Goal: Task Accomplishment & Management: Use online tool/utility

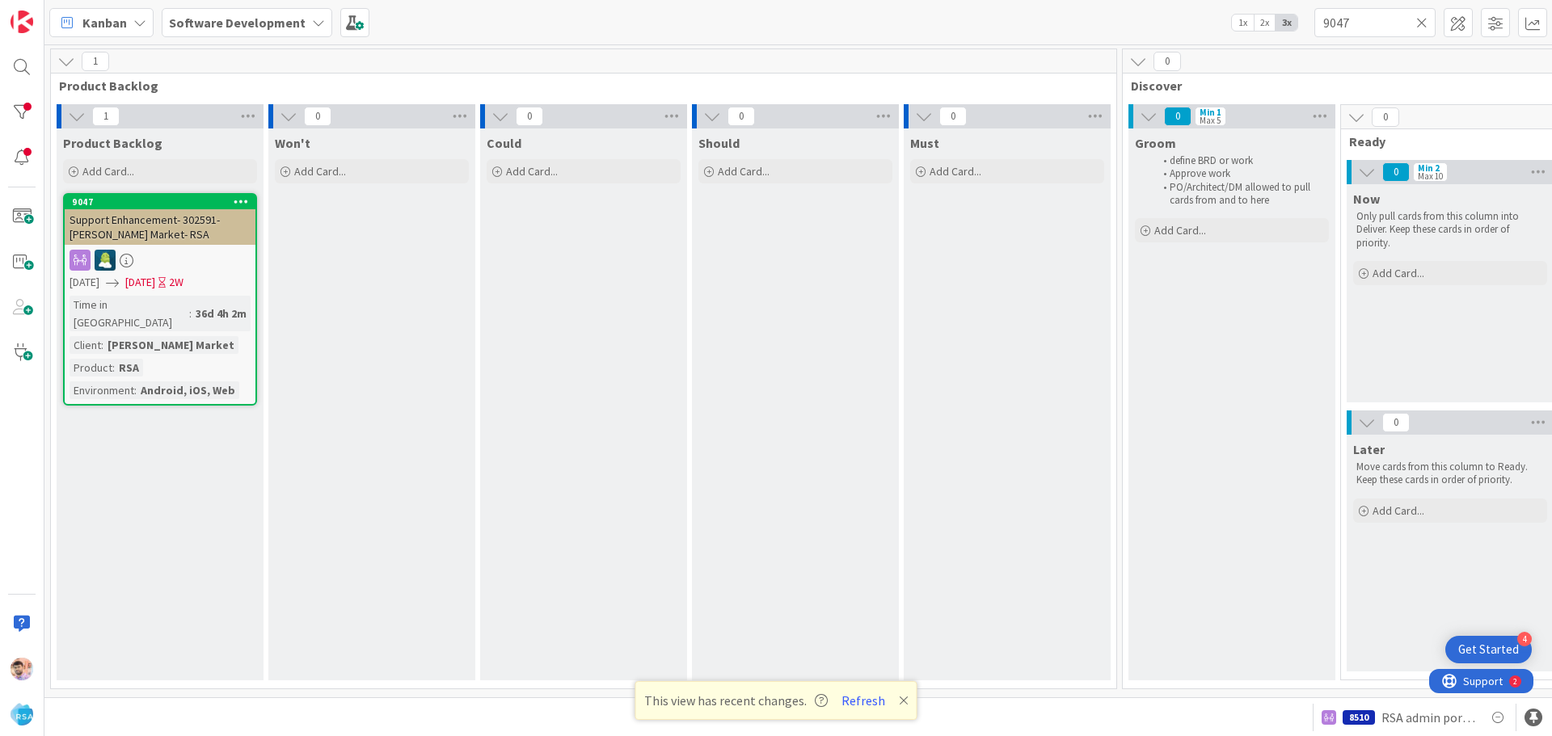
click at [1420, 23] on icon at bounding box center [1421, 22] width 11 height 15
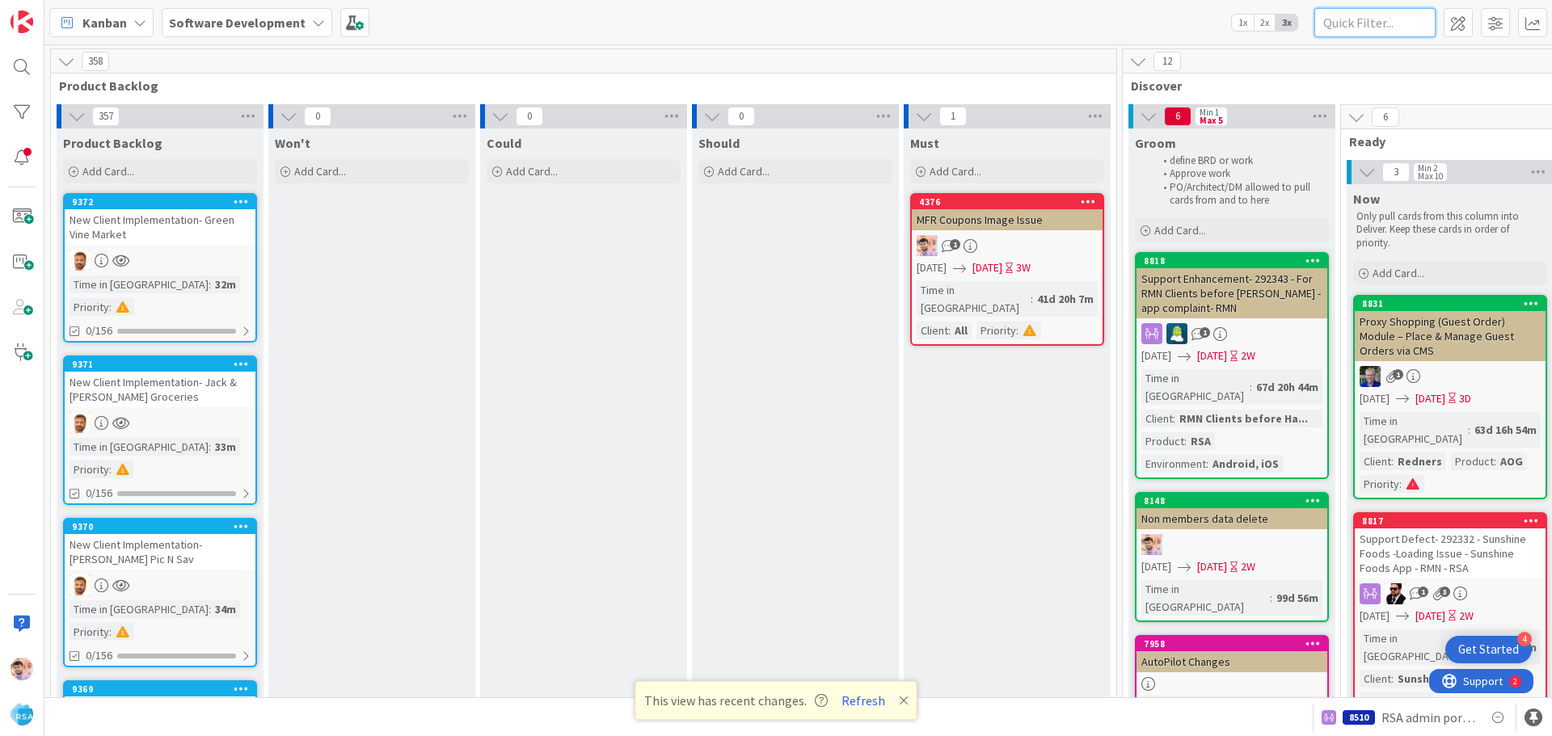
click at [1369, 23] on input "text" at bounding box center [1375, 22] width 121 height 29
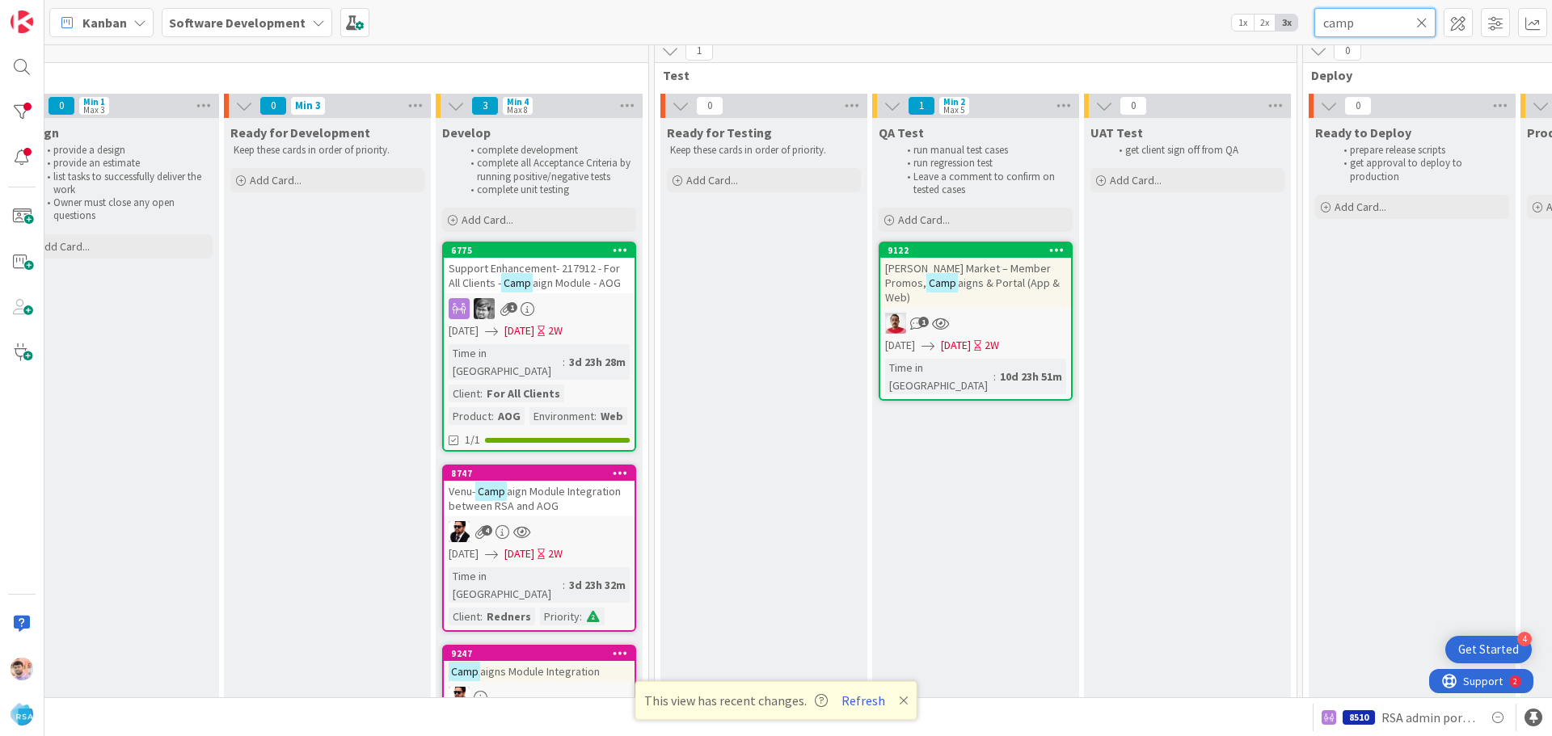
scroll to position [77, 1990]
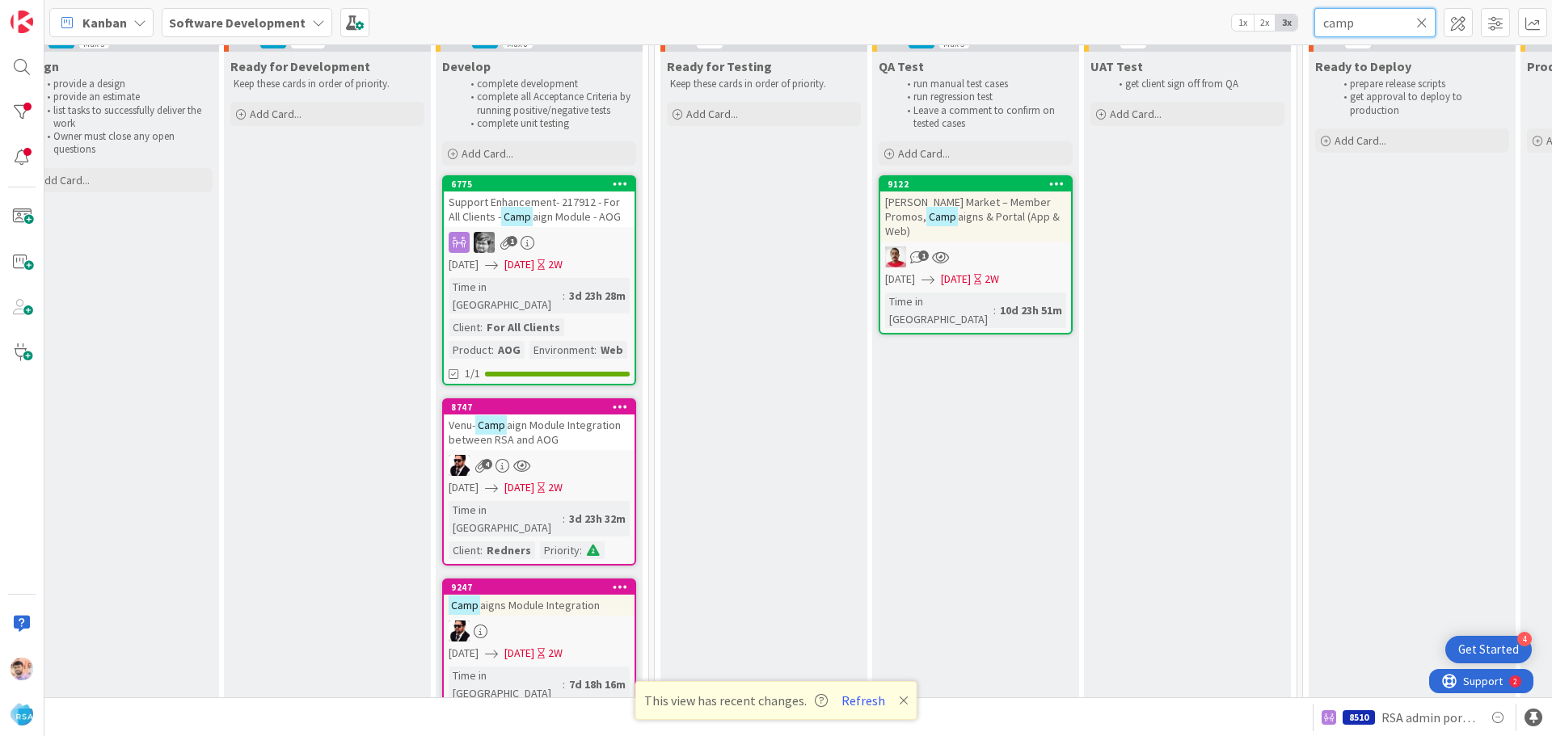
type input "camp"
click at [534, 621] on div at bounding box center [539, 631] width 191 height 21
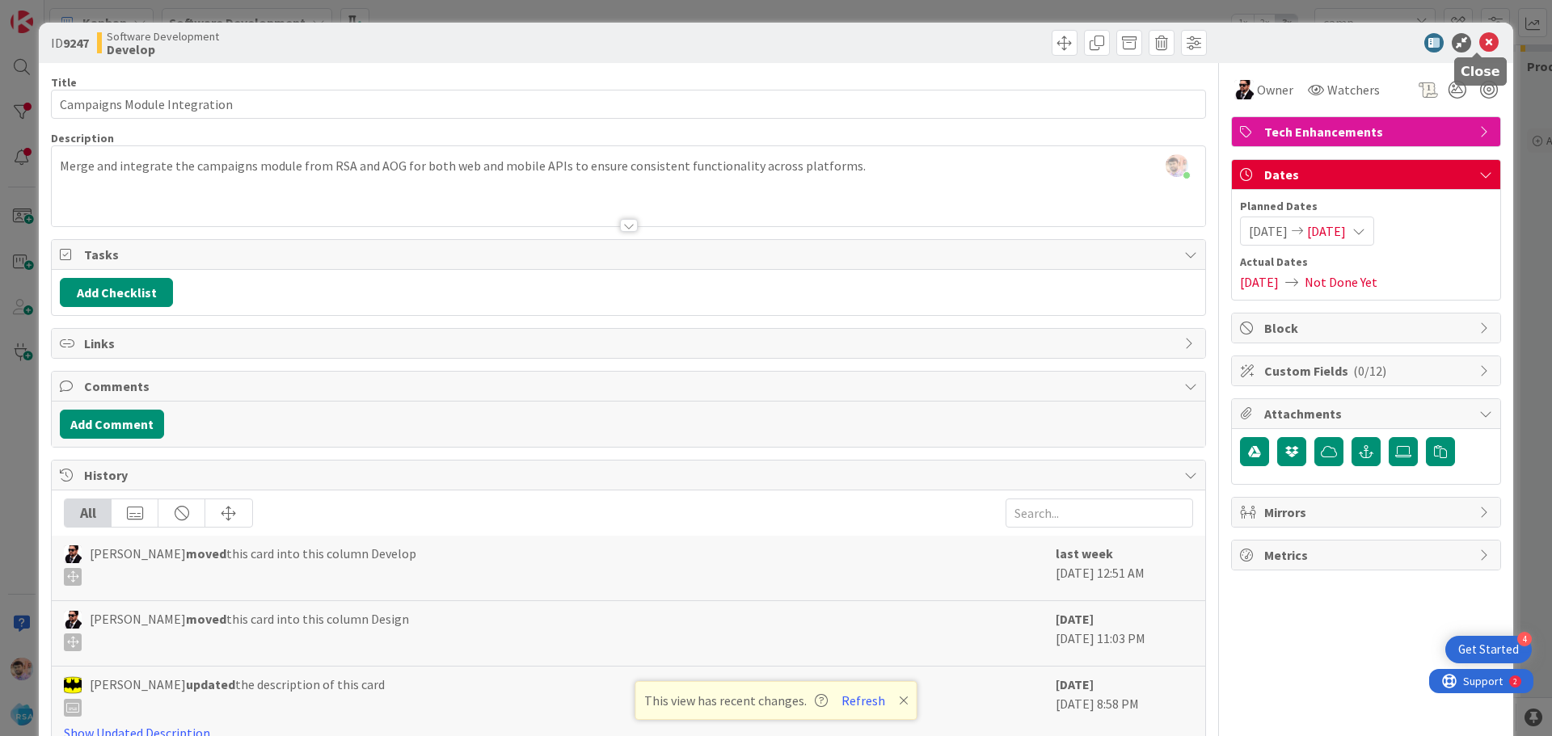
click at [1480, 42] on icon at bounding box center [1488, 42] width 19 height 19
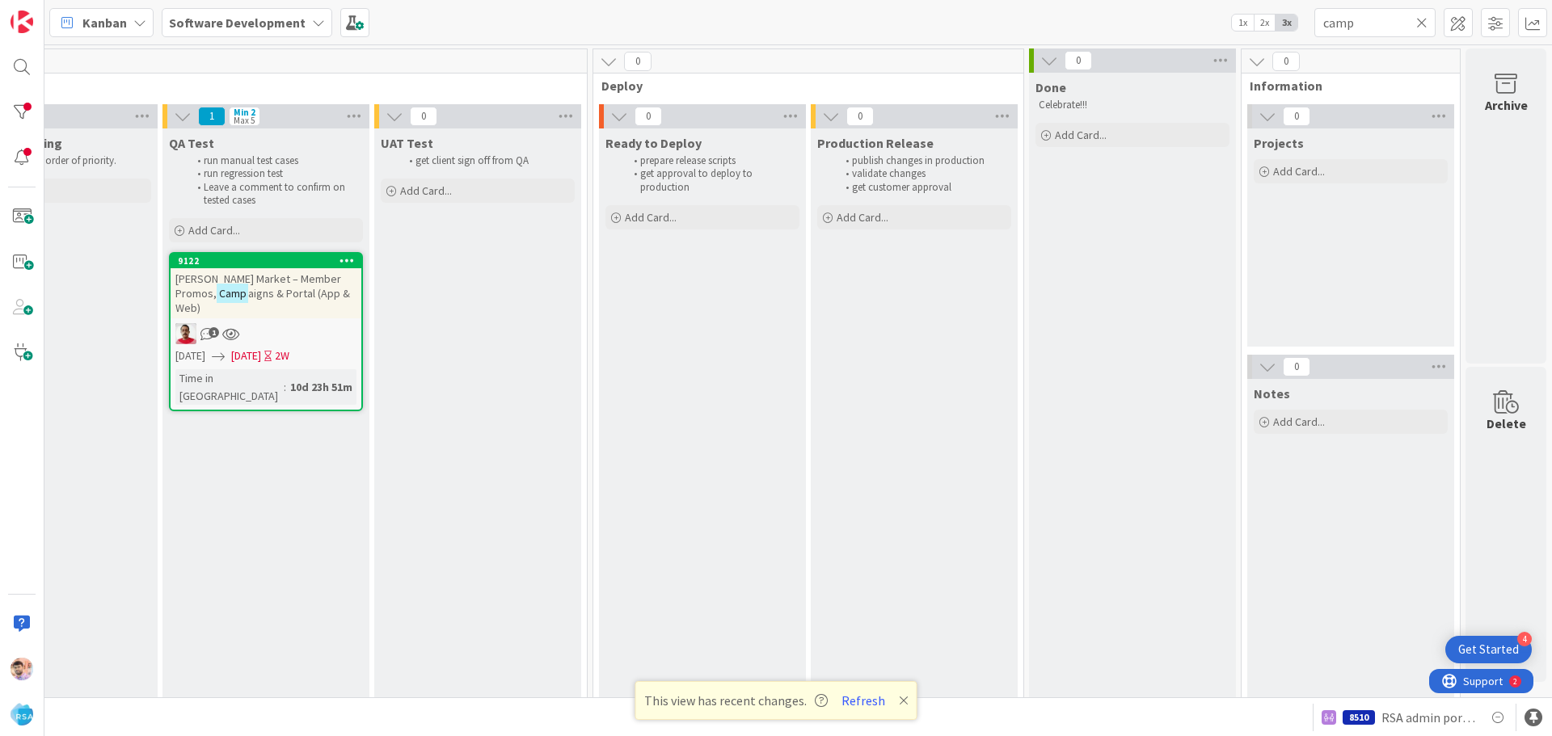
scroll to position [0, 2712]
click at [852, 703] on button "Refresh" at bounding box center [863, 700] width 55 height 21
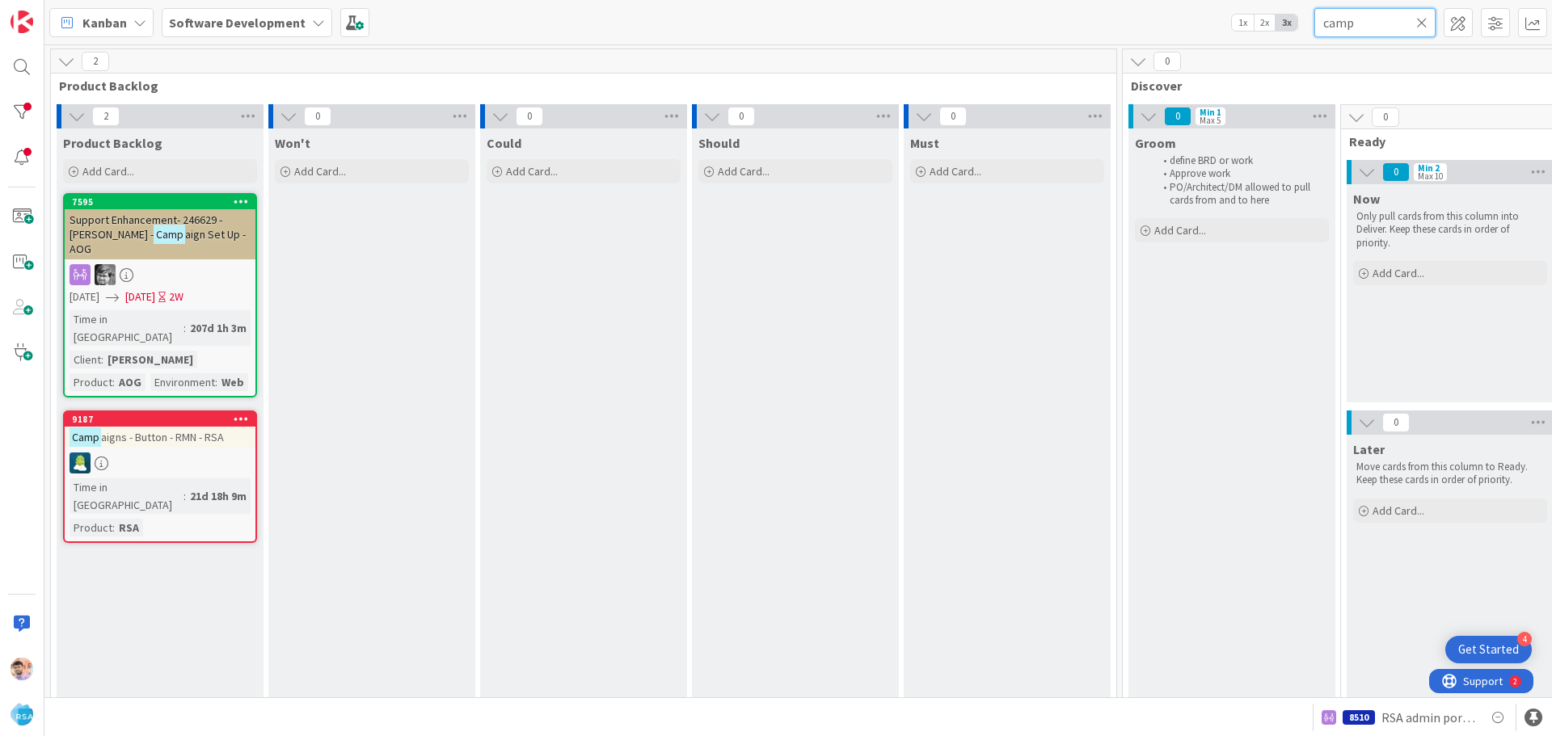
click at [1378, 11] on input "camp" at bounding box center [1375, 22] width 121 height 29
type input "c"
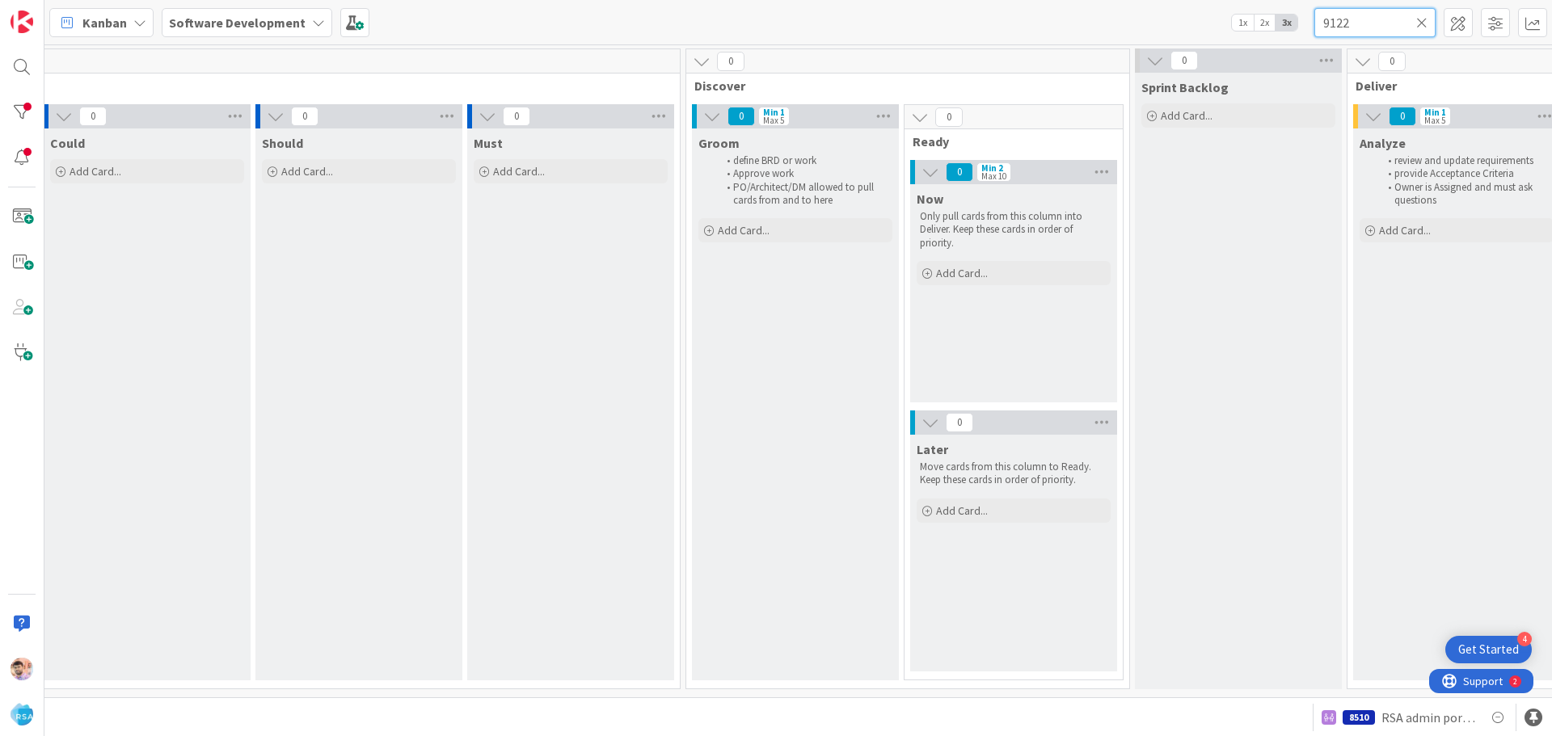
scroll to position [0, 396]
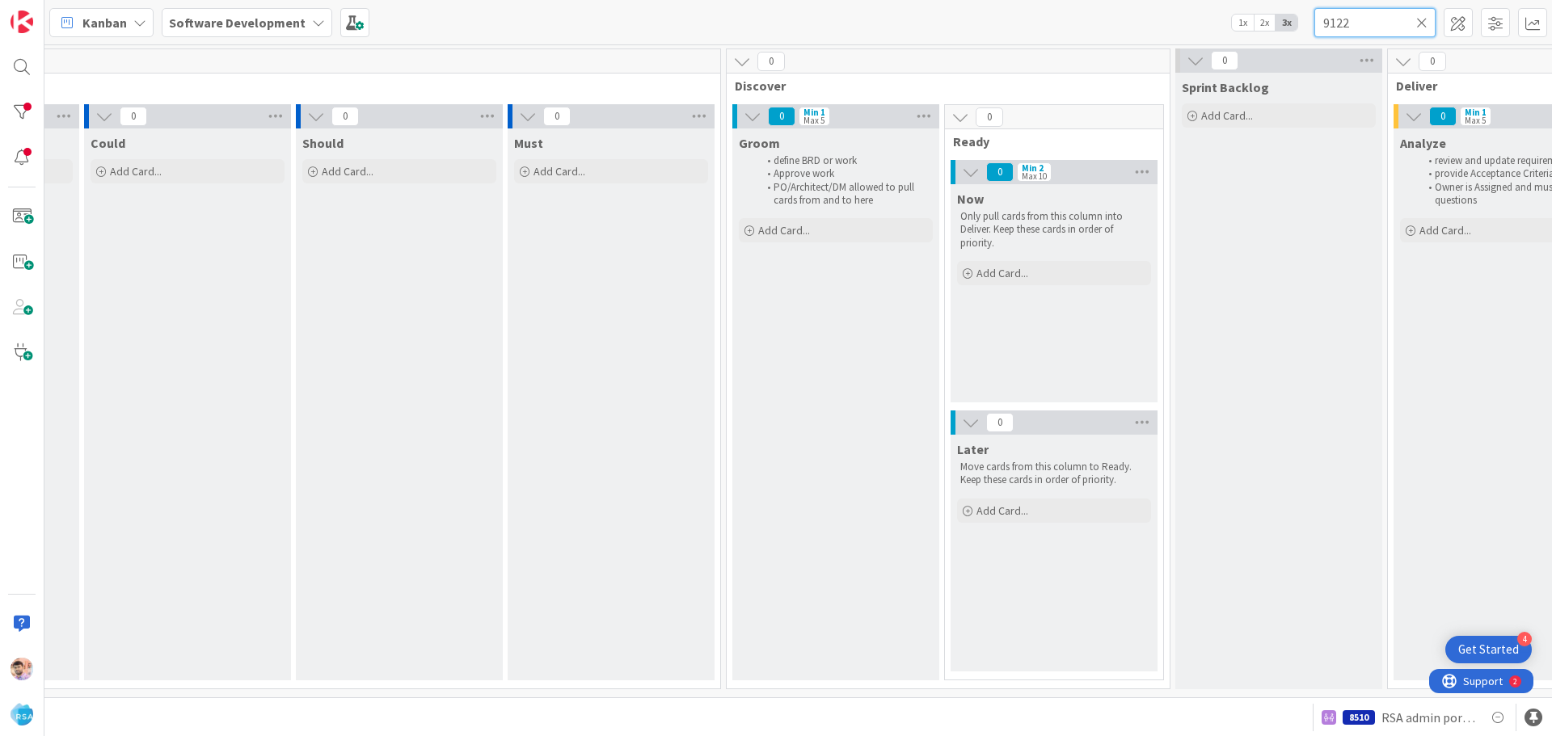
click at [1370, 29] on input "9122" at bounding box center [1375, 22] width 121 height 29
type input "9"
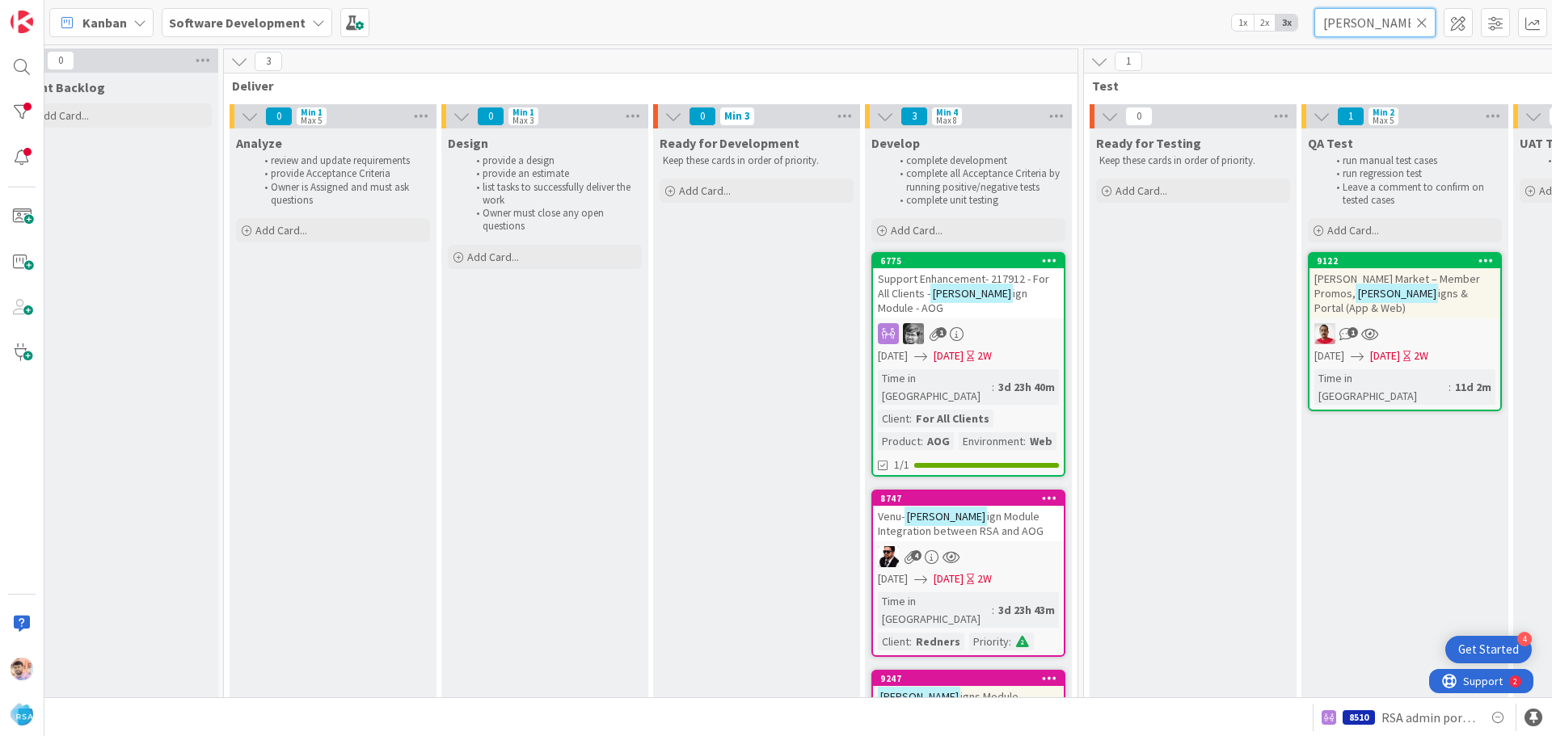
scroll to position [77, 1560]
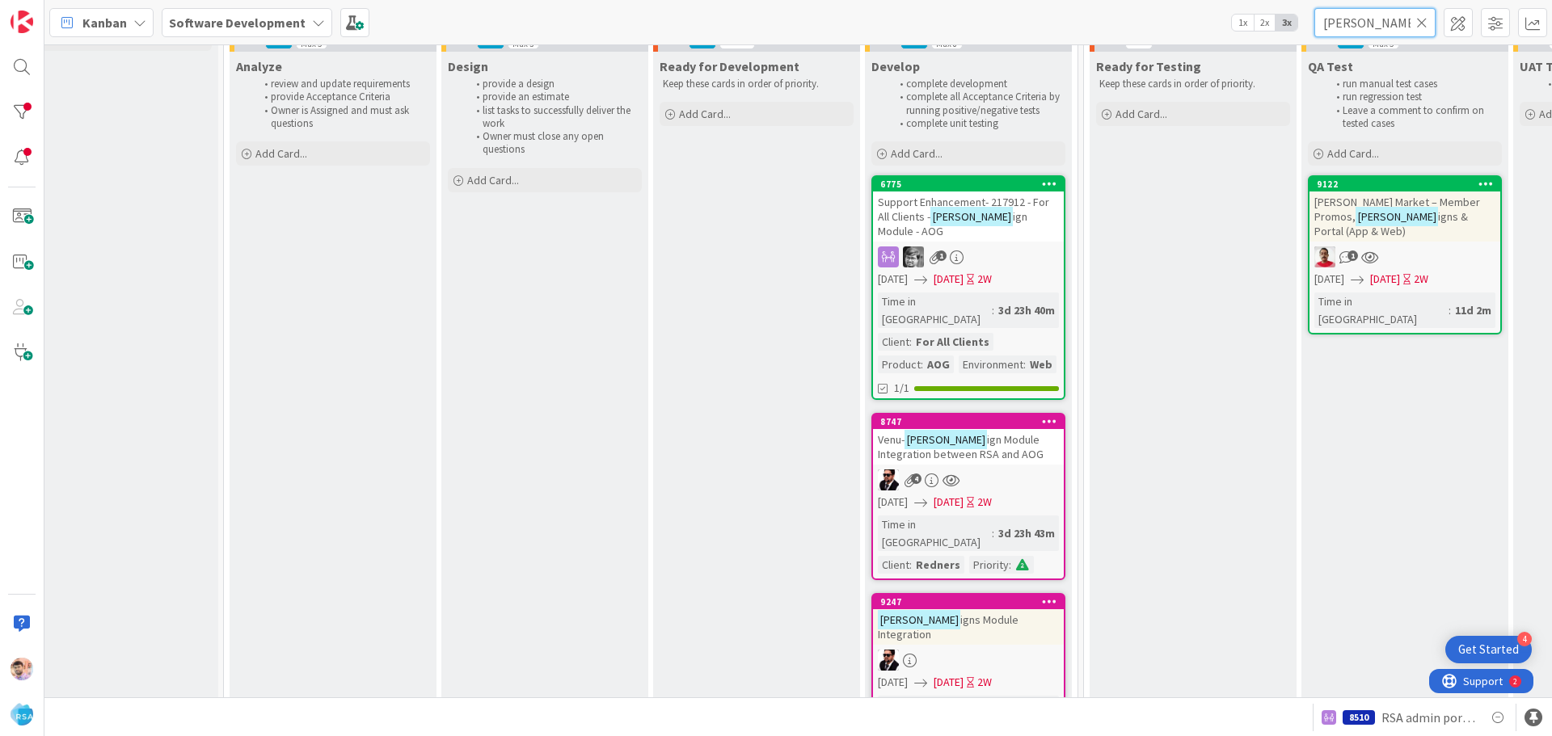
type input "campa"
click at [1008, 650] on div at bounding box center [968, 660] width 191 height 21
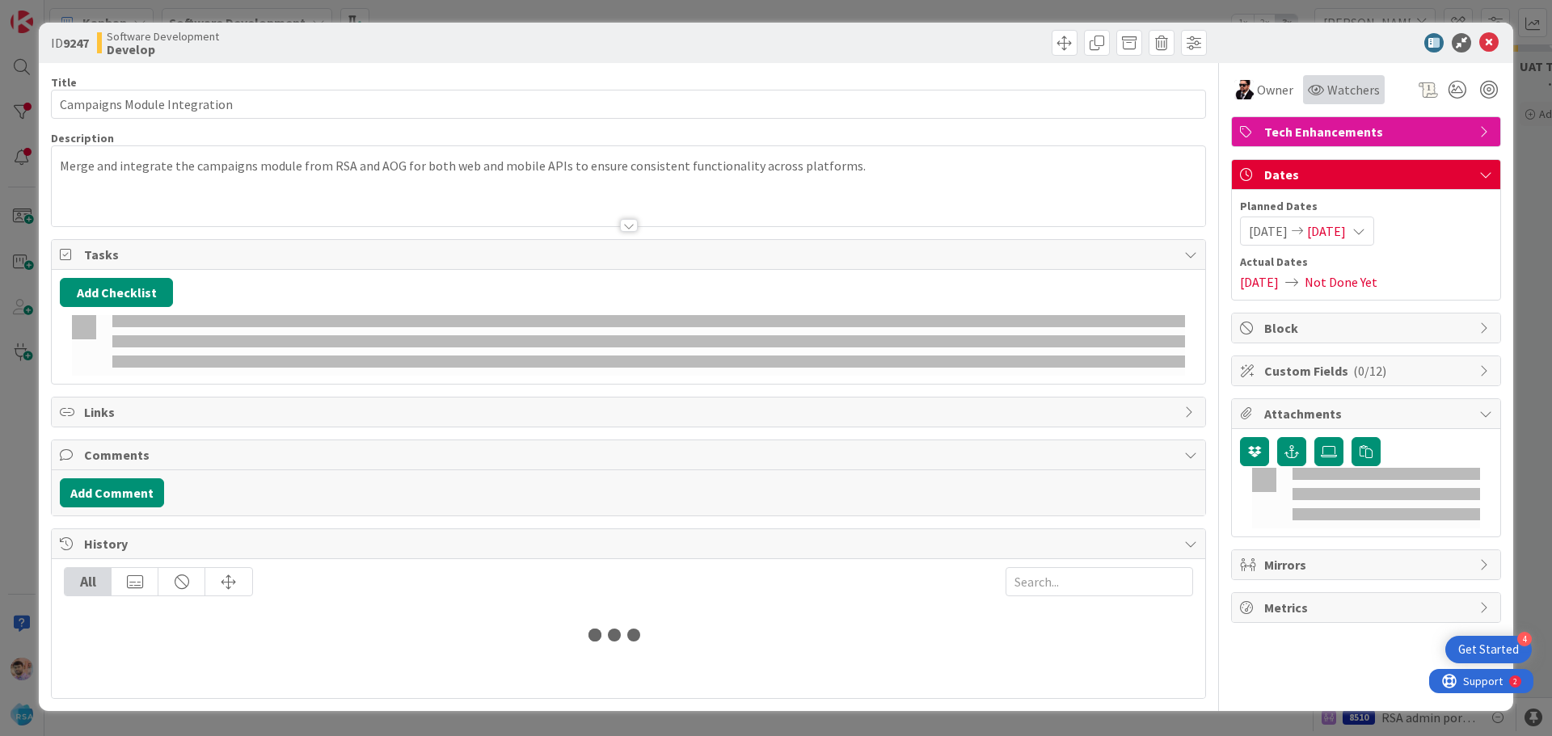
click at [1336, 87] on span "Watchers" at bounding box center [1353, 89] width 53 height 19
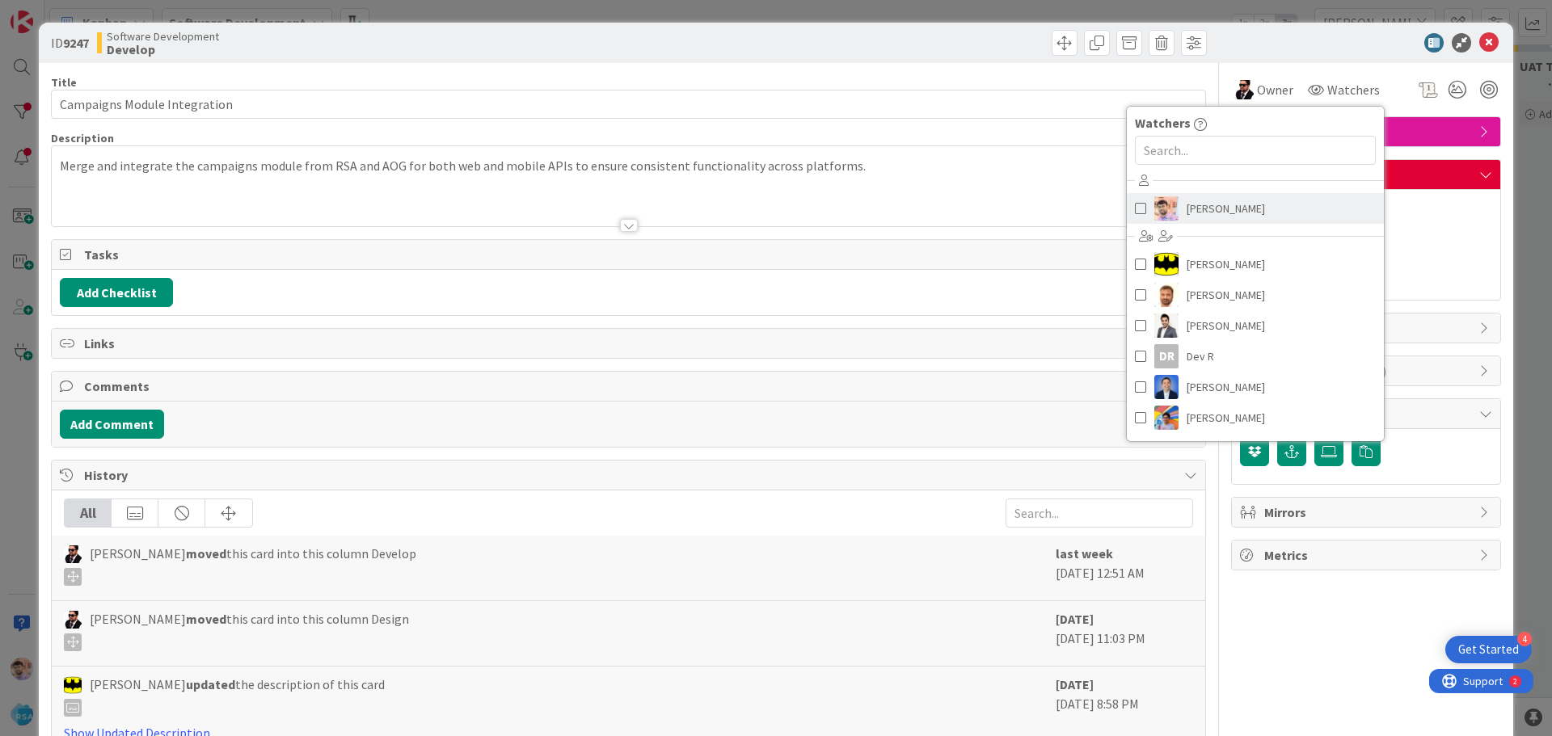
click at [1219, 210] on span "[PERSON_NAME]" at bounding box center [1226, 208] width 78 height 24
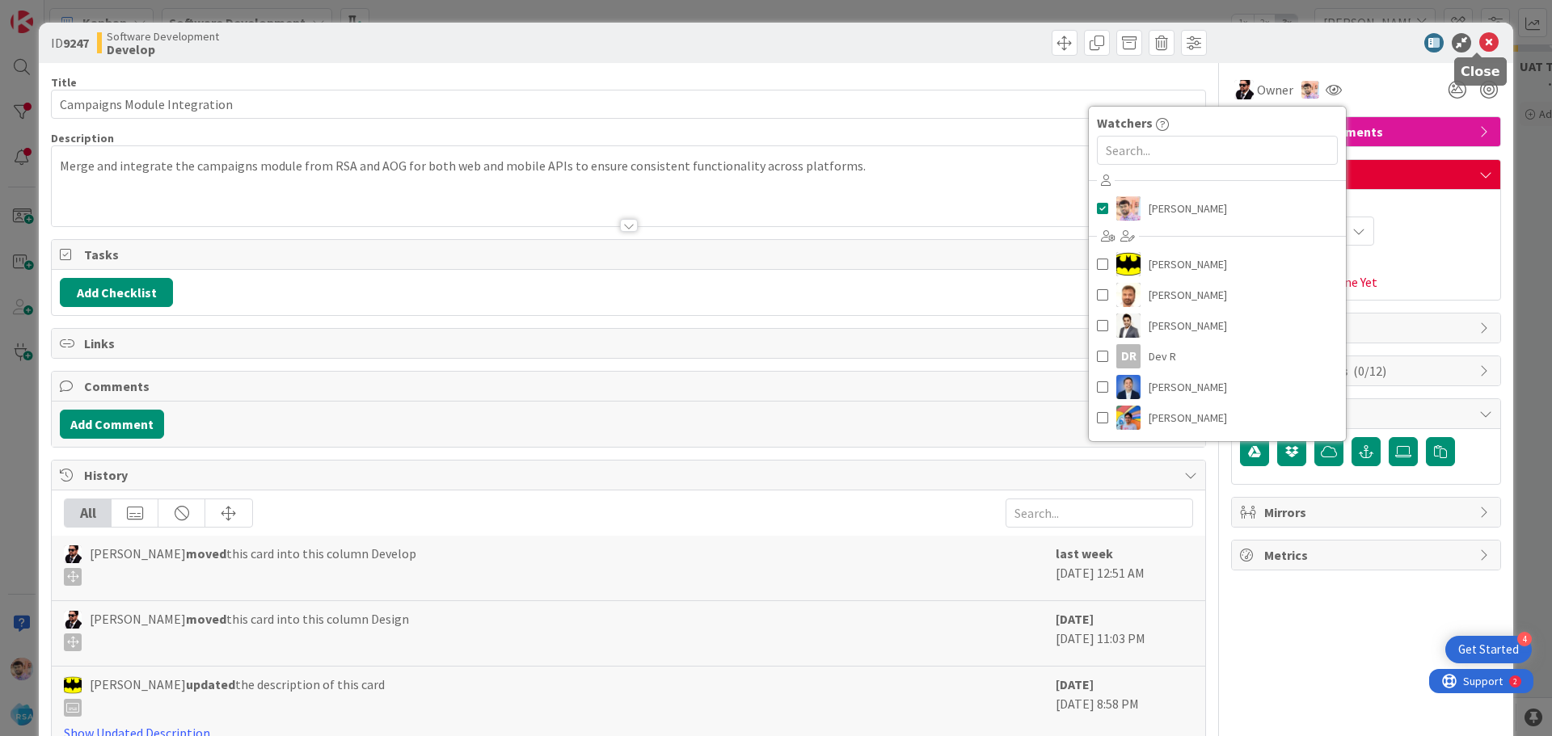
click at [1479, 37] on icon at bounding box center [1488, 42] width 19 height 19
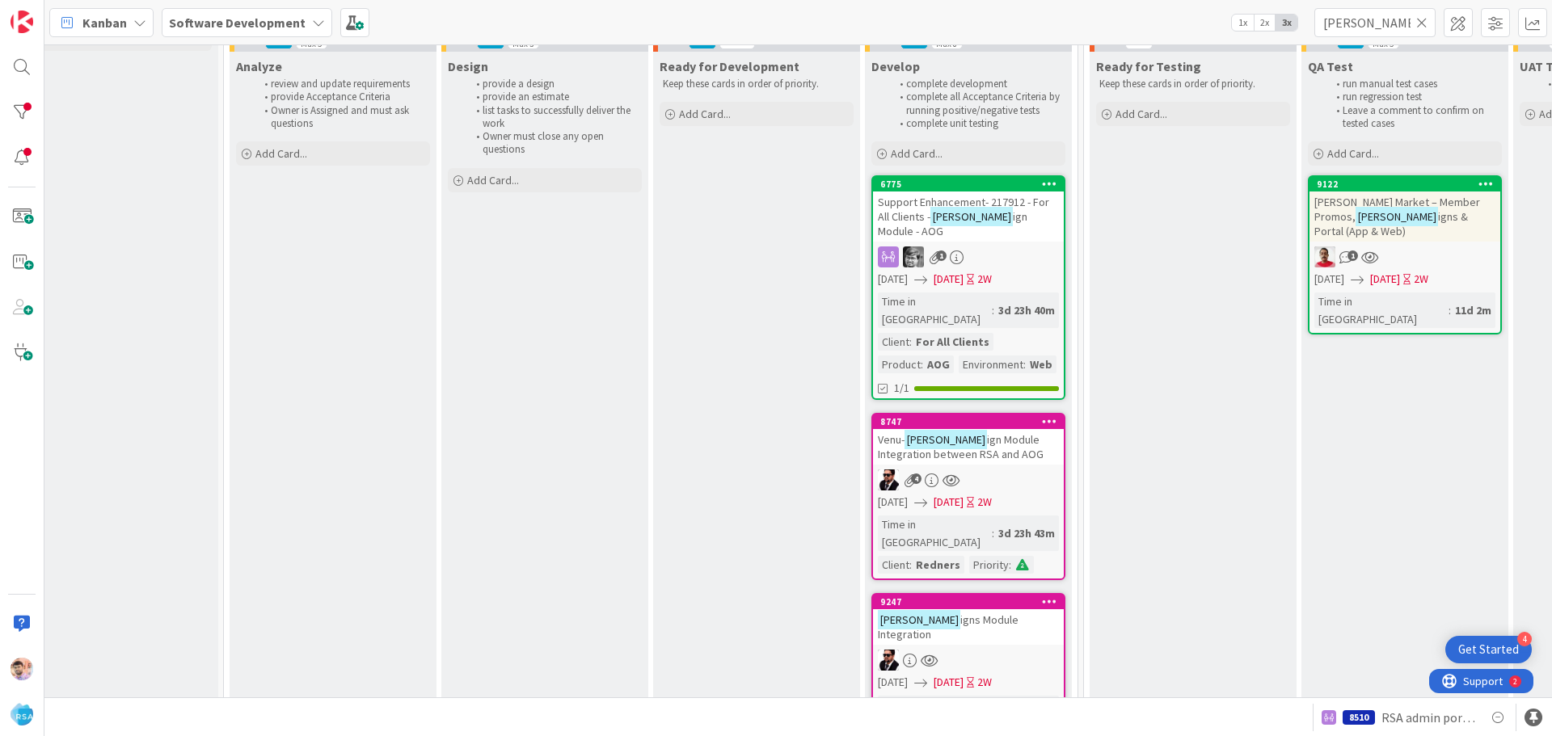
click at [1422, 23] on icon at bounding box center [1421, 22] width 11 height 15
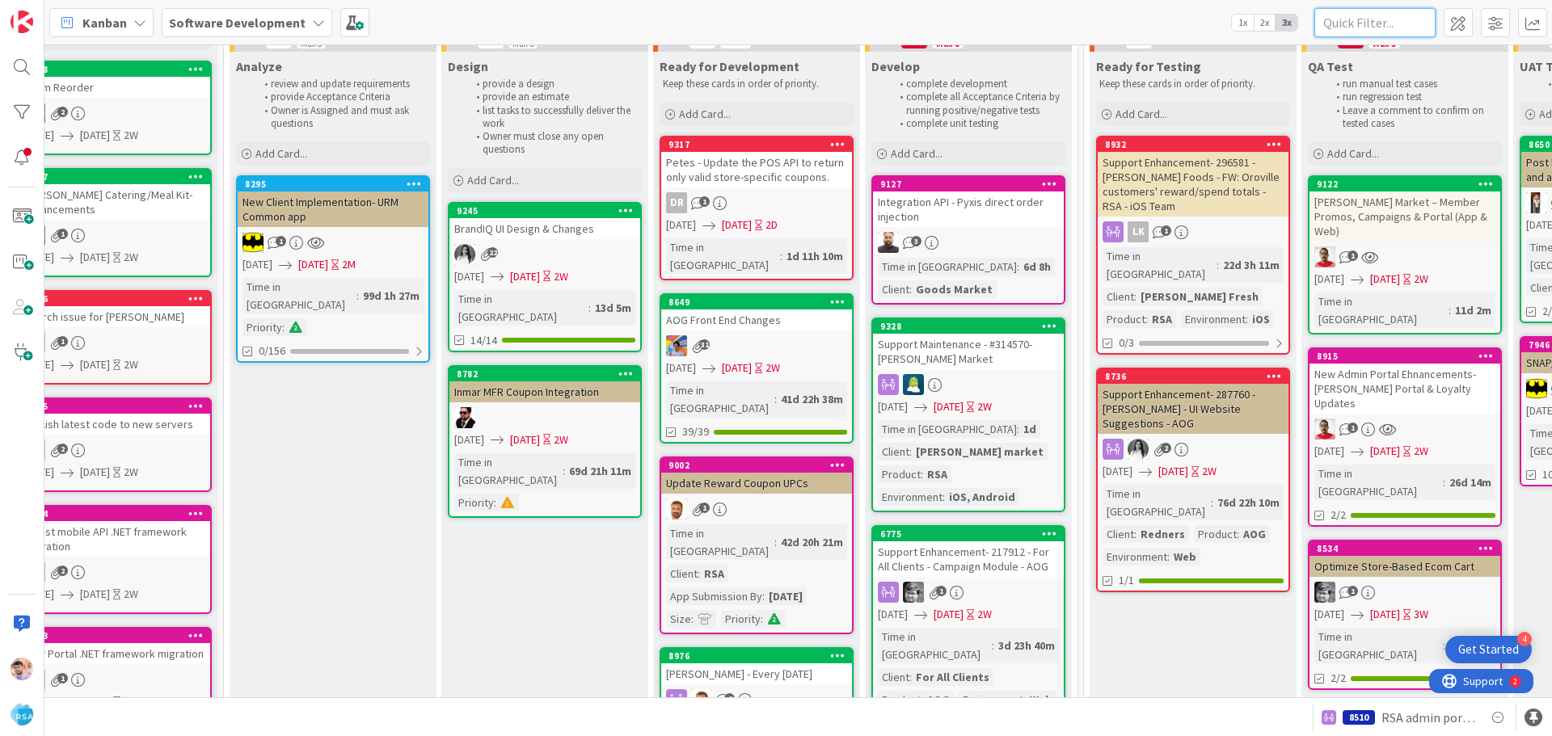
click at [1374, 20] on input "text" at bounding box center [1375, 22] width 121 height 29
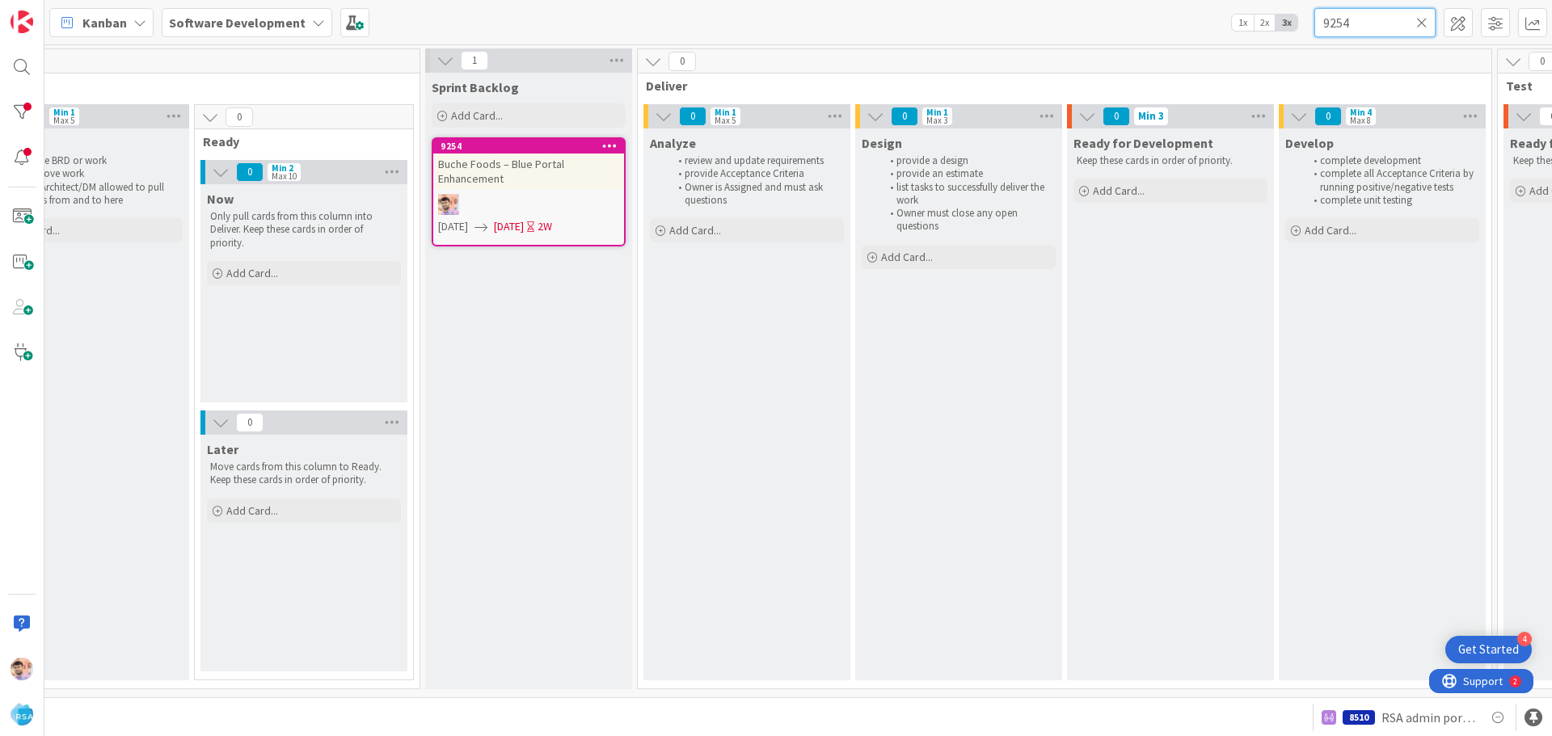
scroll to position [0, 1156]
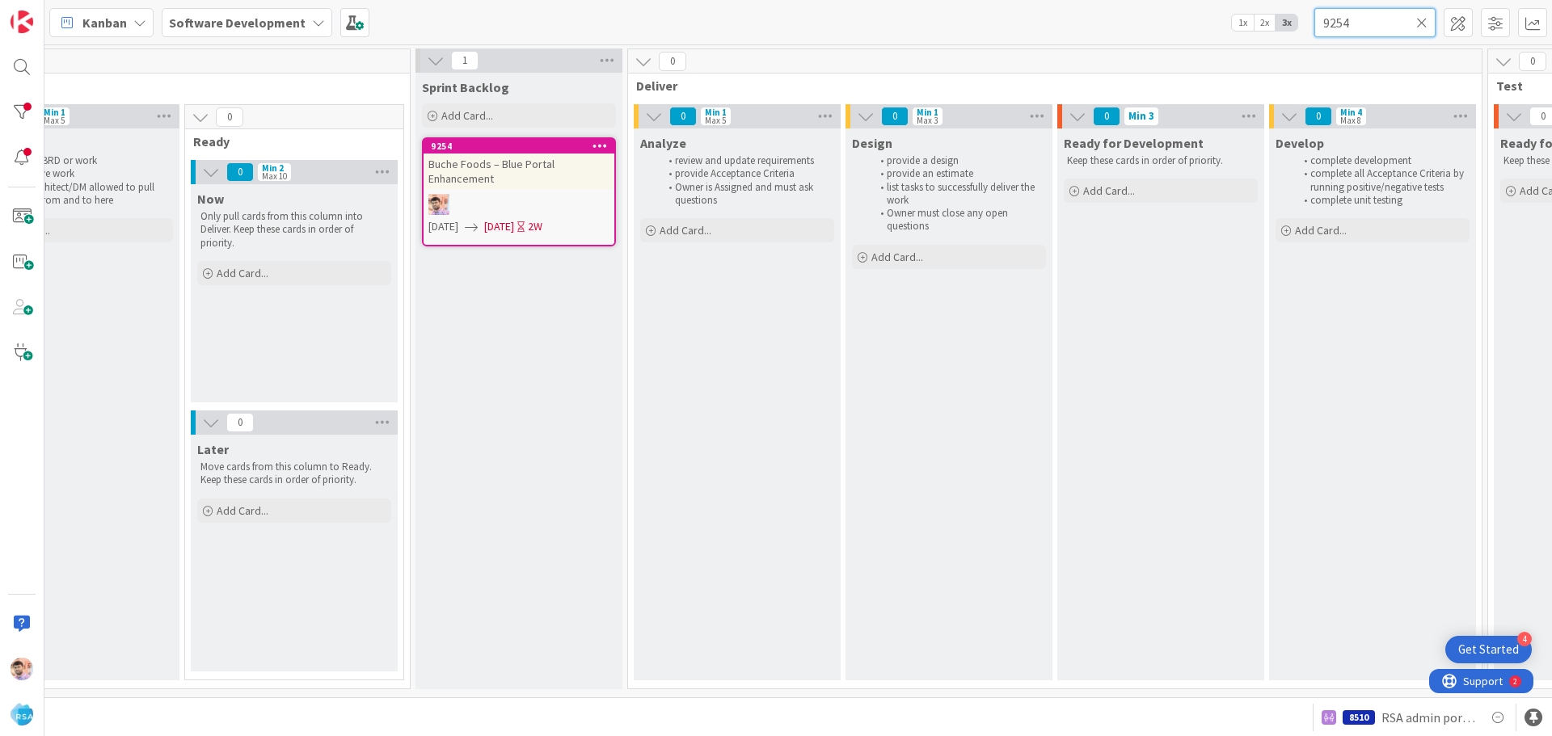
type input "9254"
click at [508, 202] on div at bounding box center [519, 204] width 191 height 21
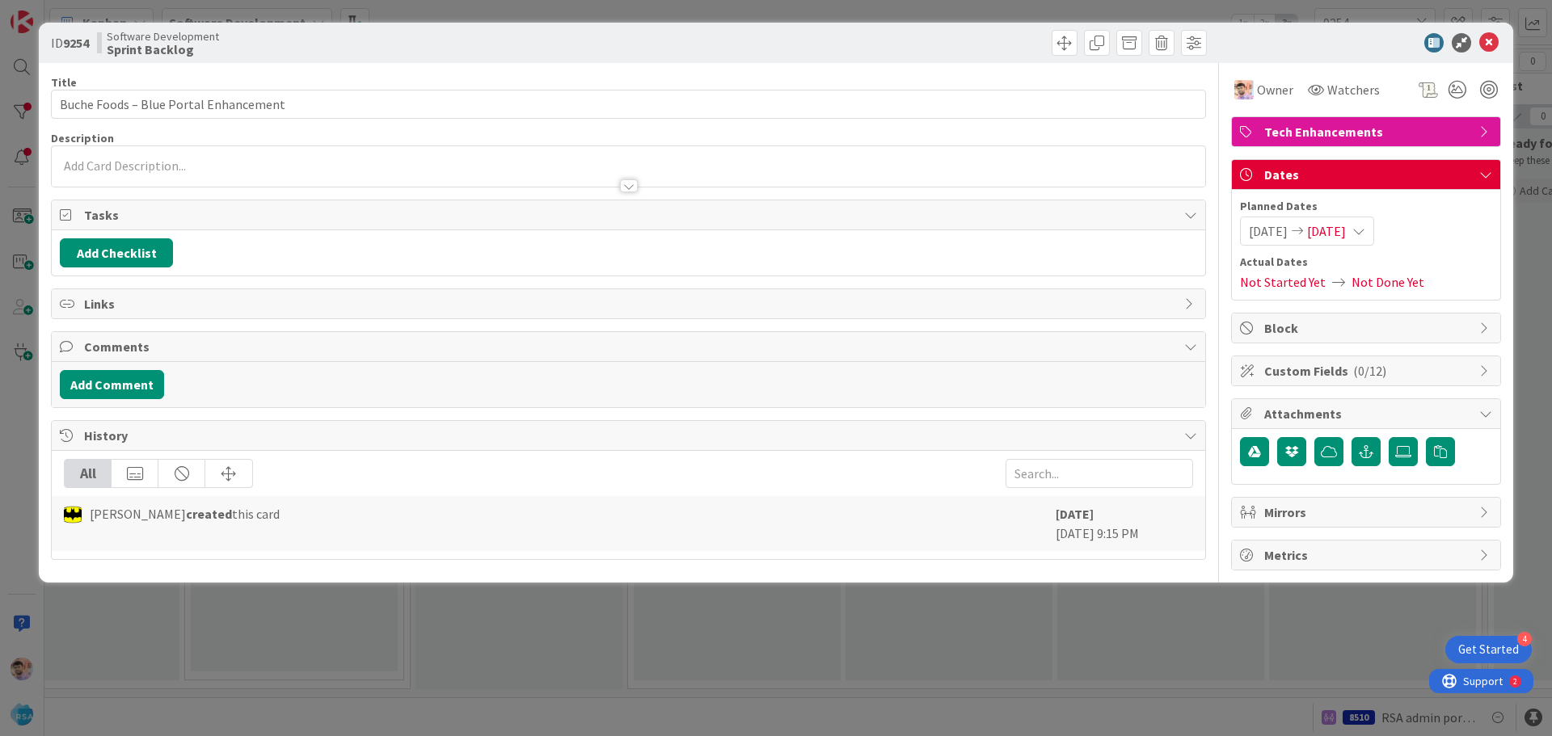
type input "Buche Foods – Blue Portal Enhancement"
click at [1062, 47] on span at bounding box center [1065, 43] width 26 height 26
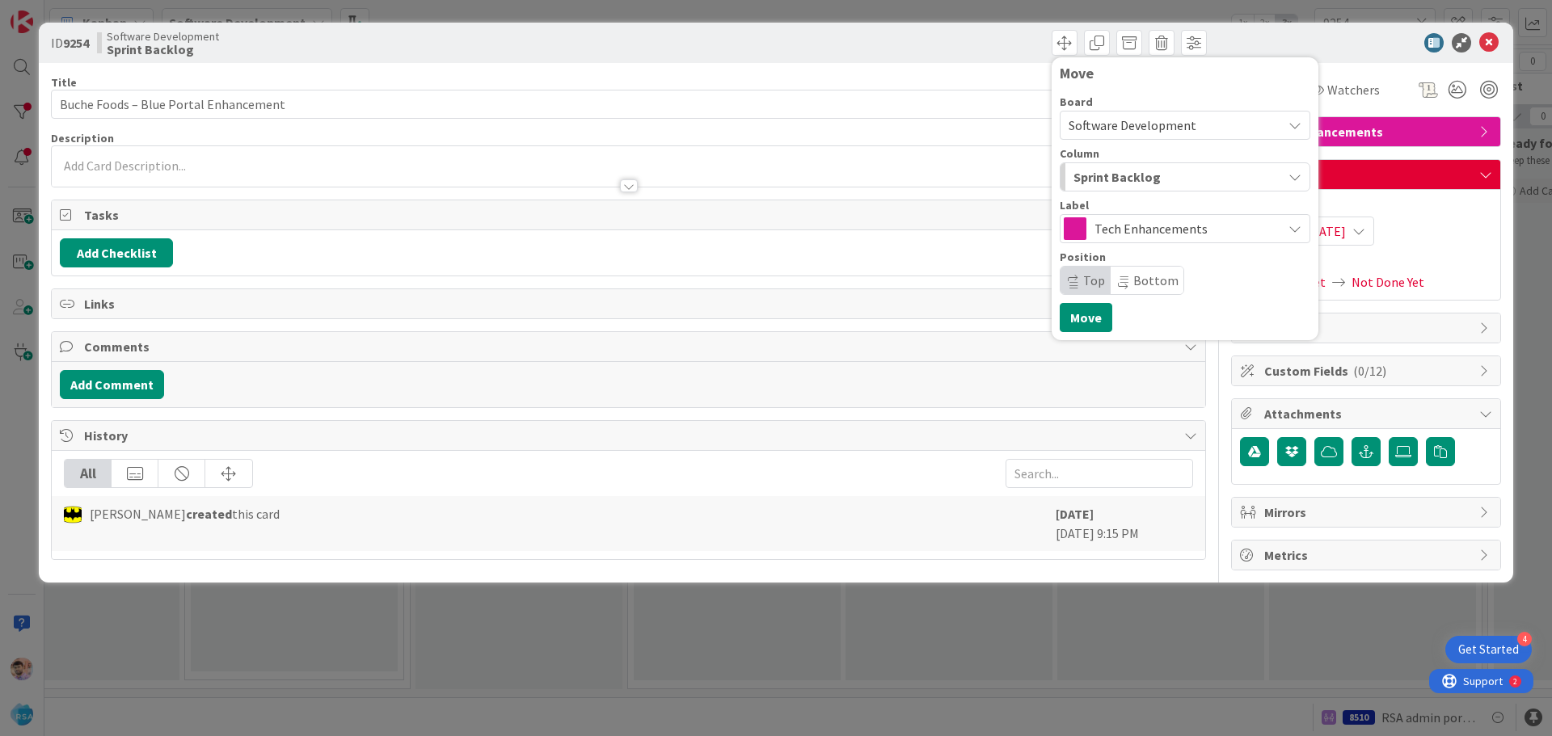
click at [1148, 175] on span "Sprint Backlog" at bounding box center [1117, 177] width 87 height 21
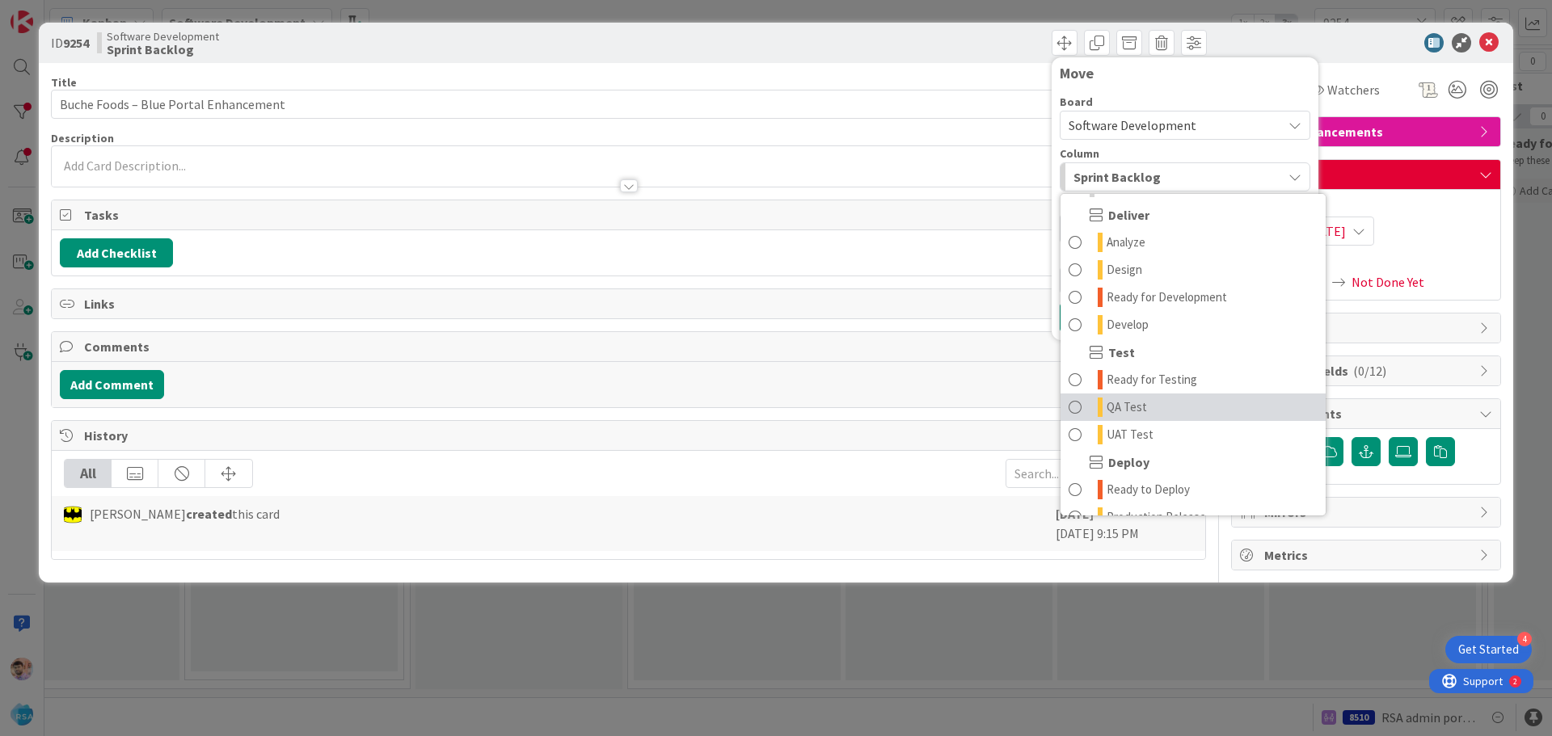
scroll to position [435, 0]
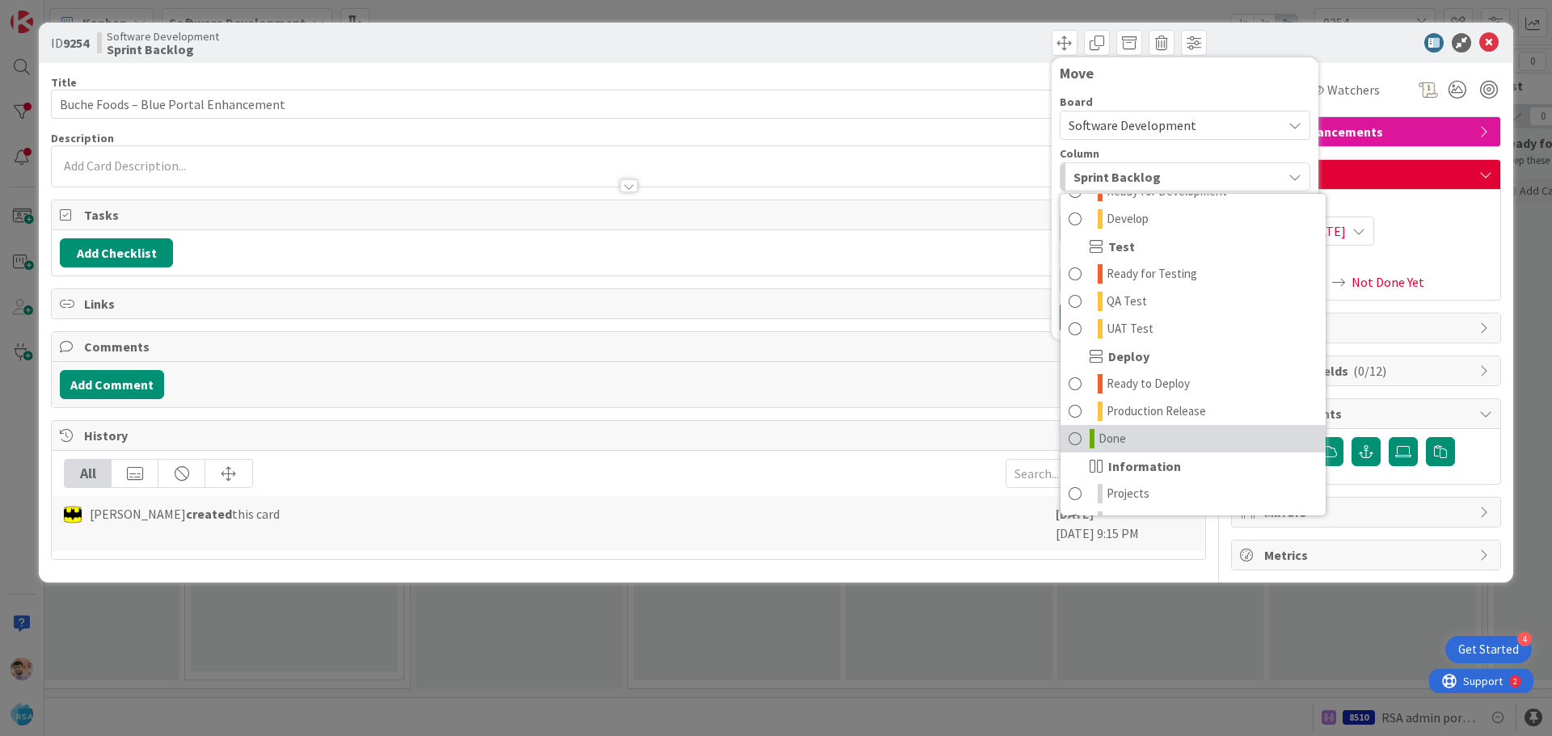
click at [1108, 435] on span "Done" at bounding box center [1112, 438] width 27 height 19
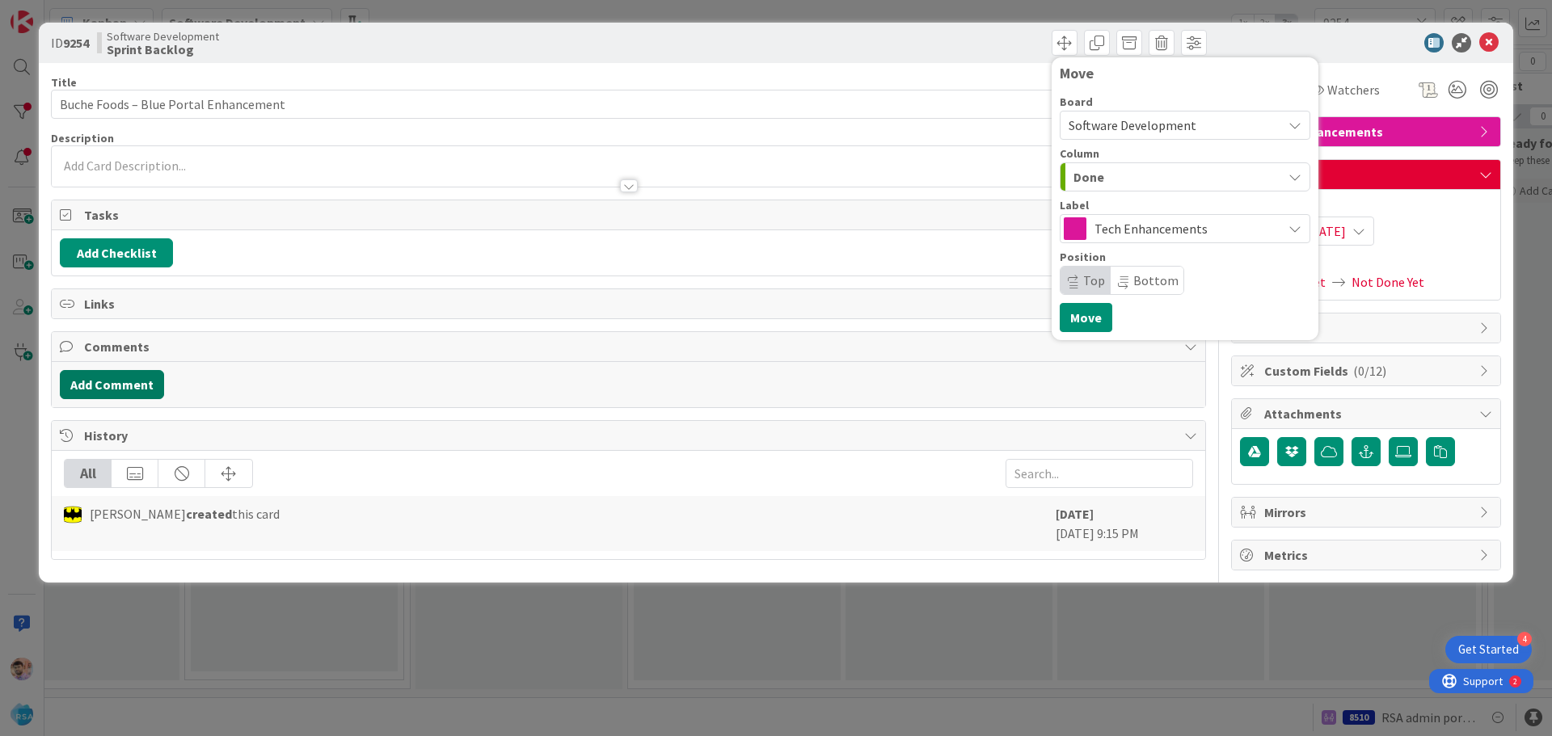
click at [109, 387] on button "Add Comment" at bounding box center [112, 384] width 104 height 29
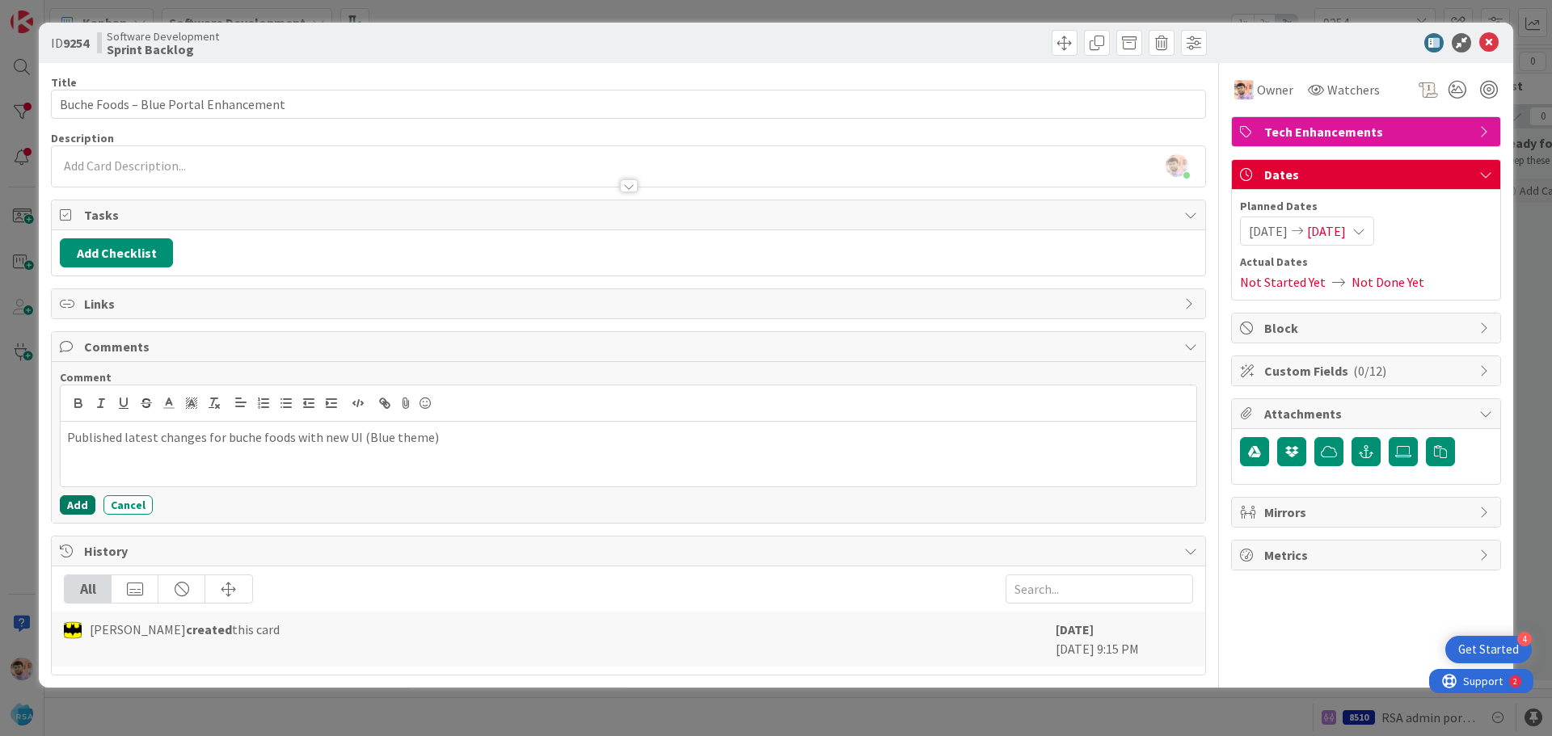
click at [79, 500] on button "Add" at bounding box center [78, 505] width 36 height 19
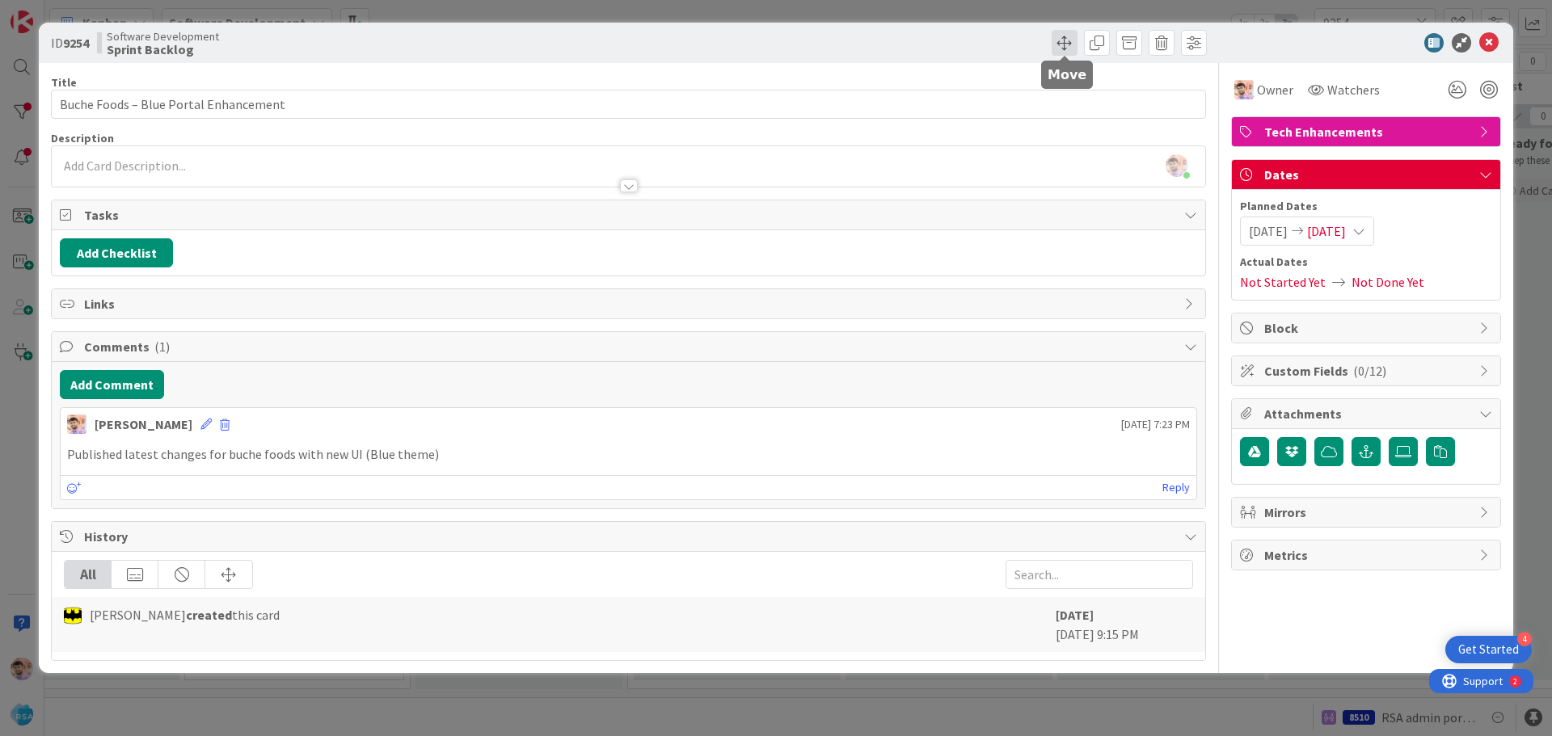
click at [1054, 43] on span at bounding box center [1065, 43] width 26 height 26
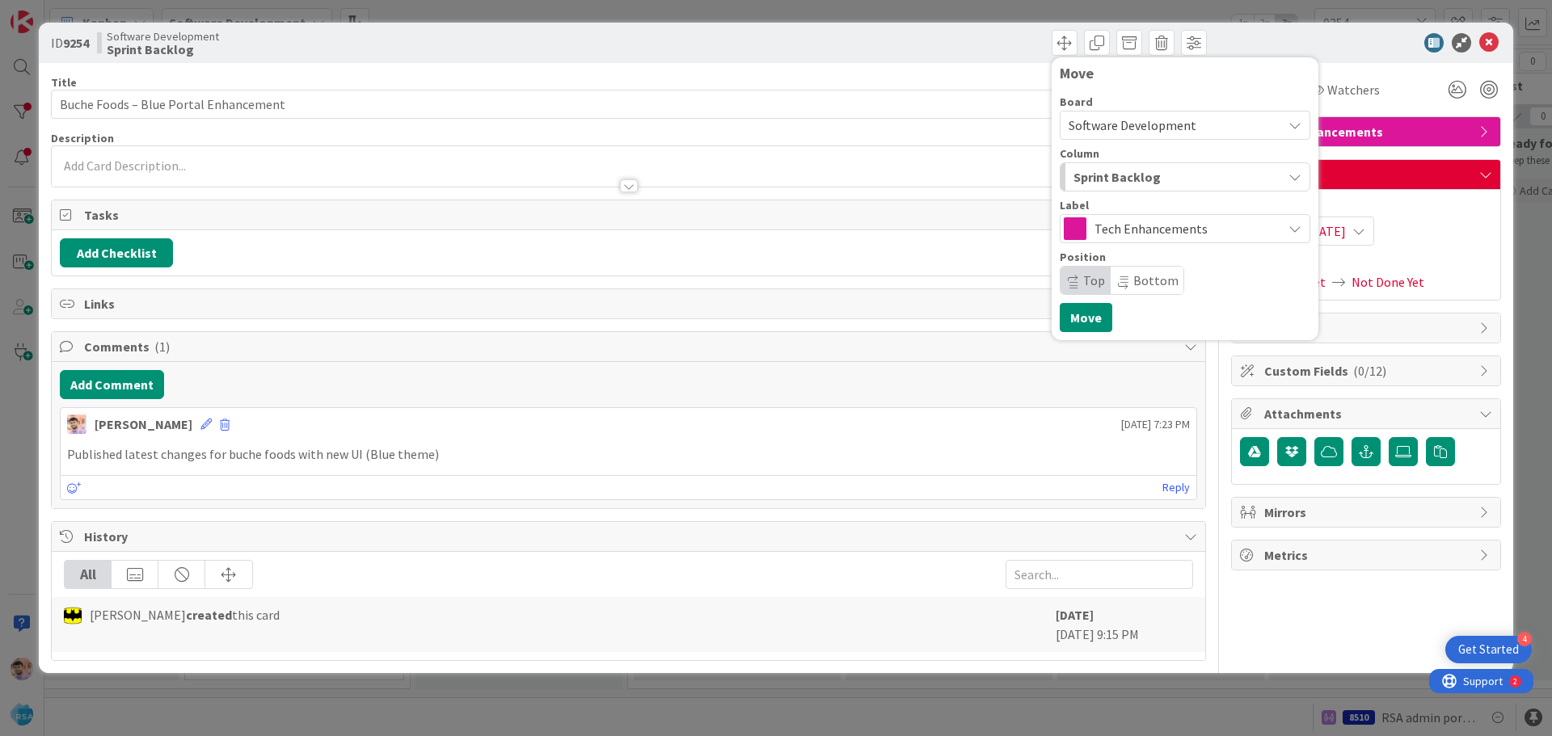
click at [1153, 221] on span "Tech Enhancements" at bounding box center [1184, 228] width 179 height 23
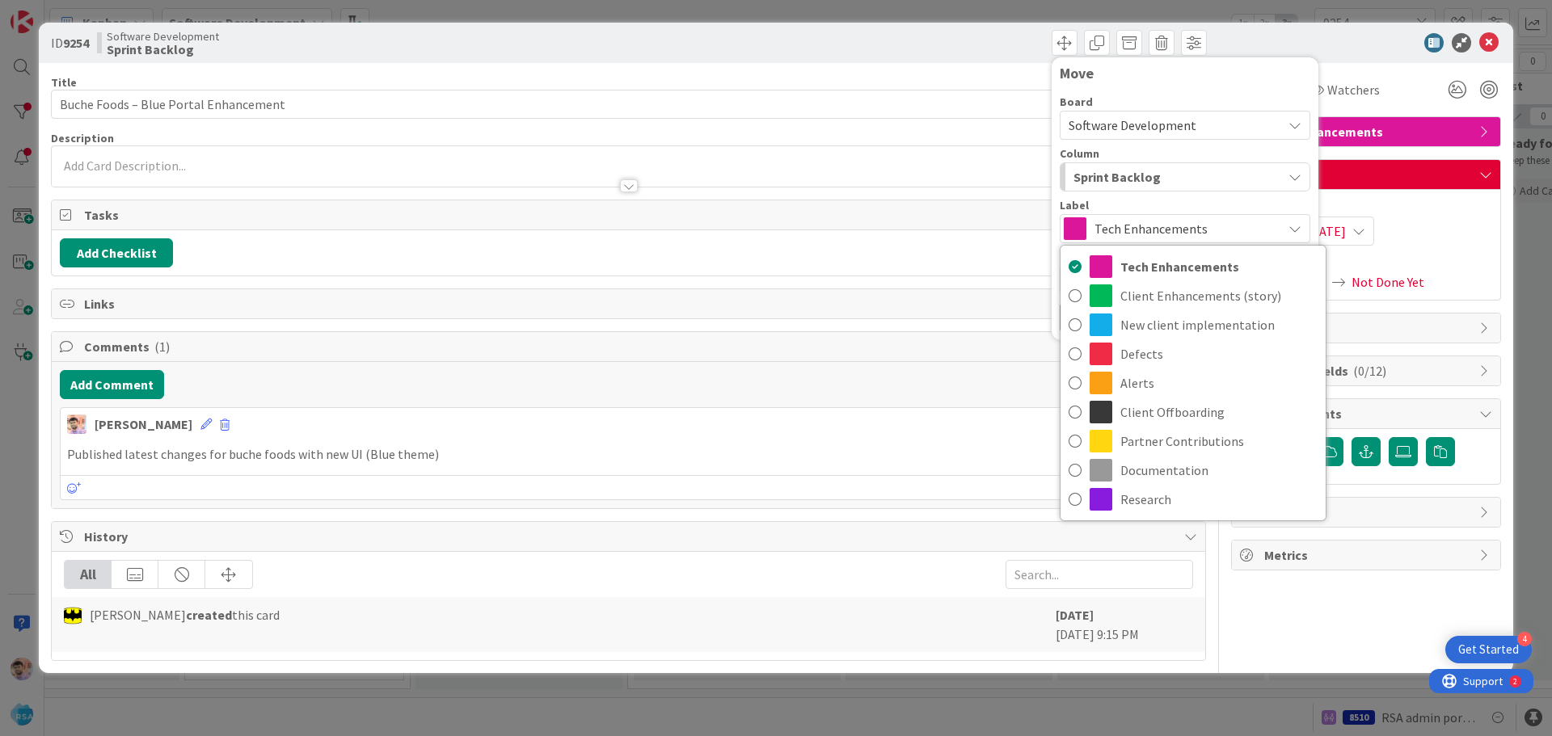
click at [1153, 221] on span "Tech Enhancements" at bounding box center [1184, 228] width 179 height 23
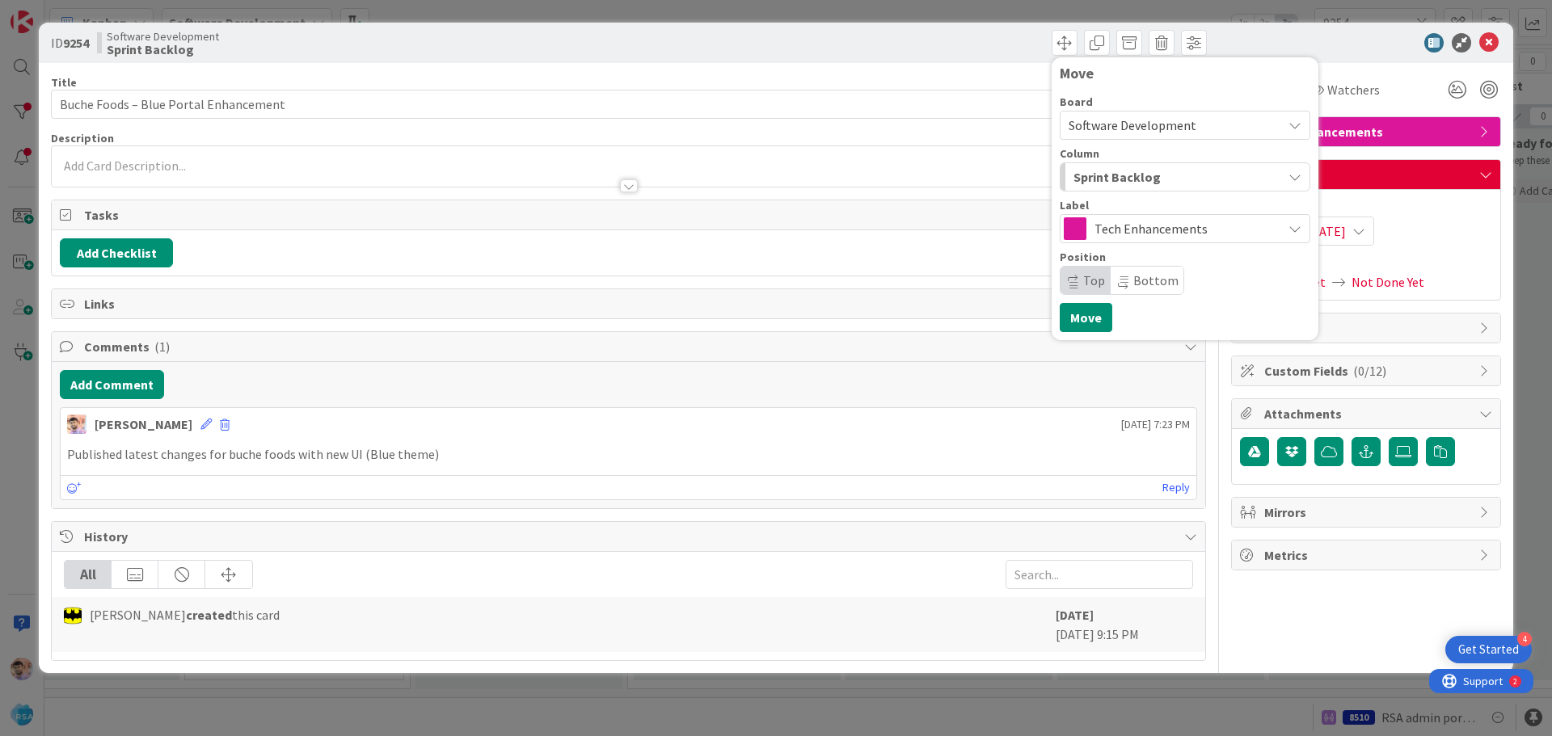
click at [1166, 167] on div "Sprint Backlog" at bounding box center [1176, 177] width 213 height 26
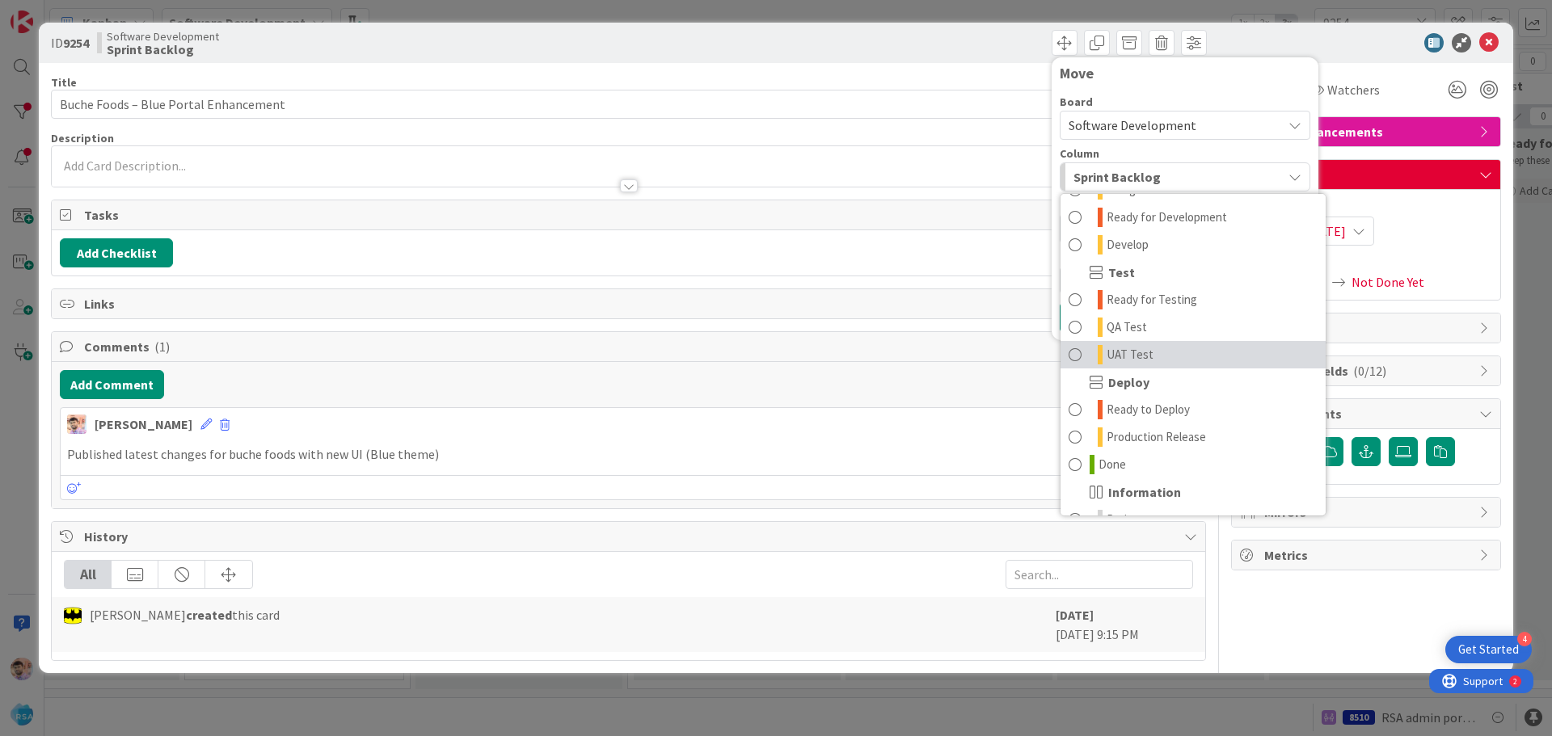
scroll to position [410, 0]
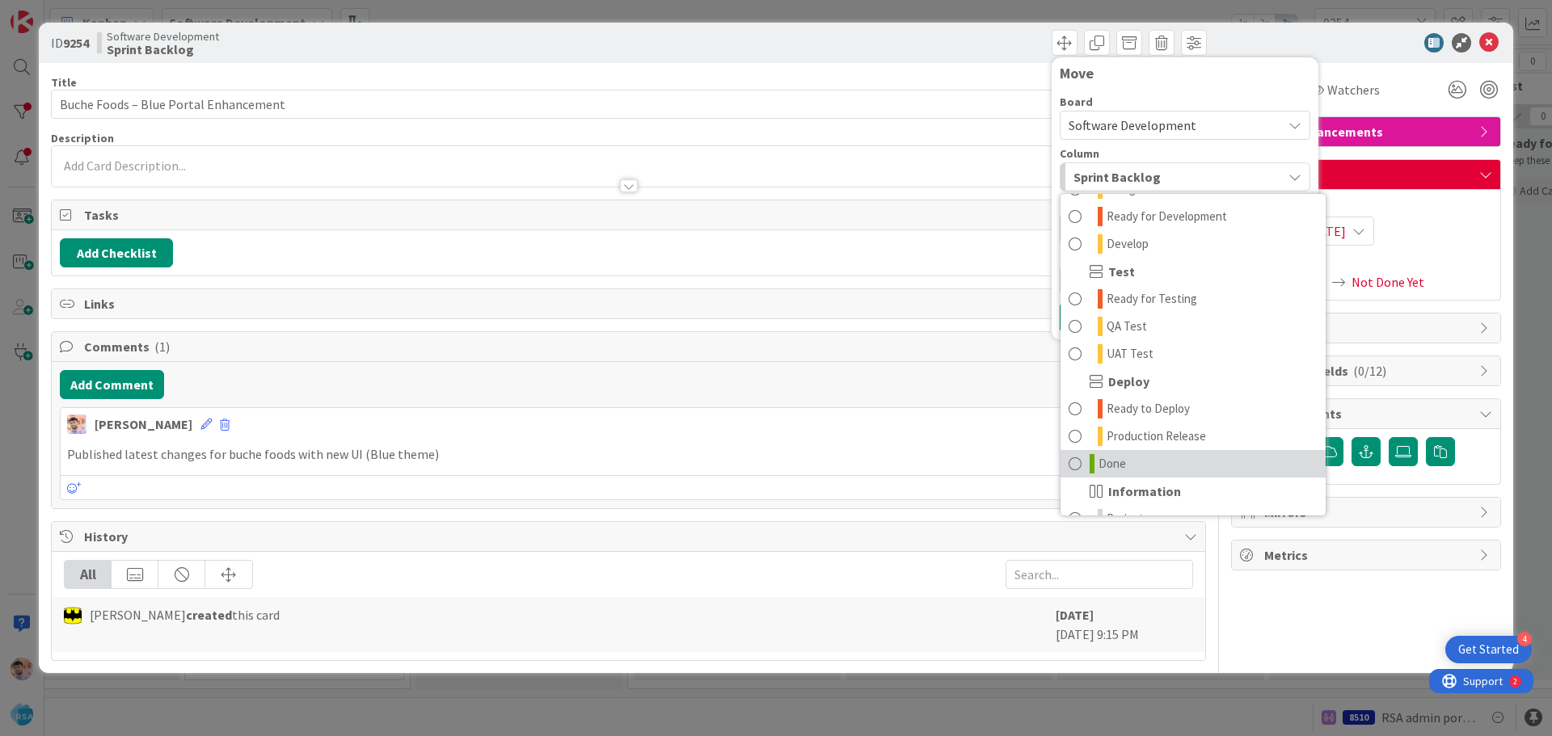
click at [1082, 463] on link "Done" at bounding box center [1193, 463] width 265 height 27
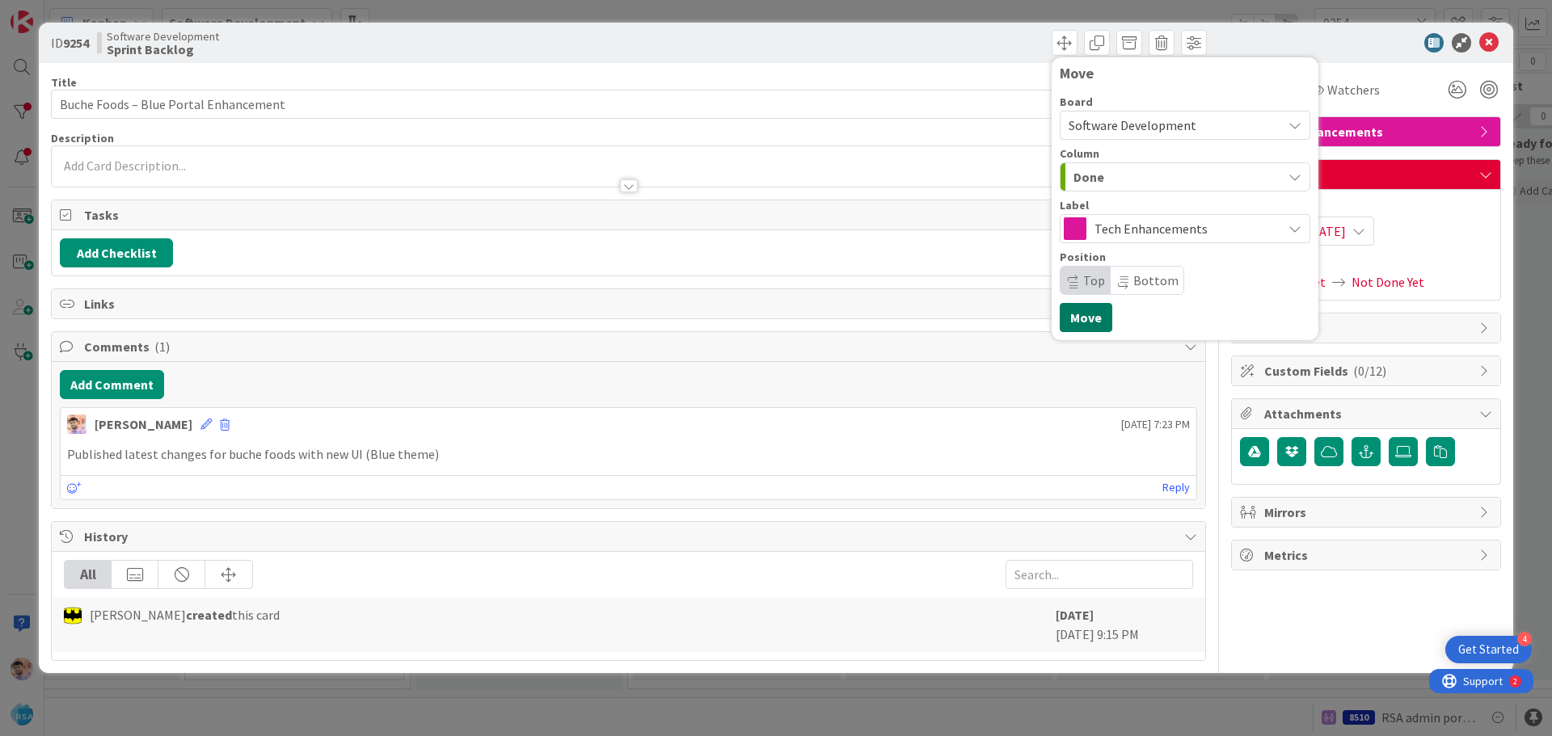
click at [1091, 327] on button "Move" at bounding box center [1086, 317] width 53 height 29
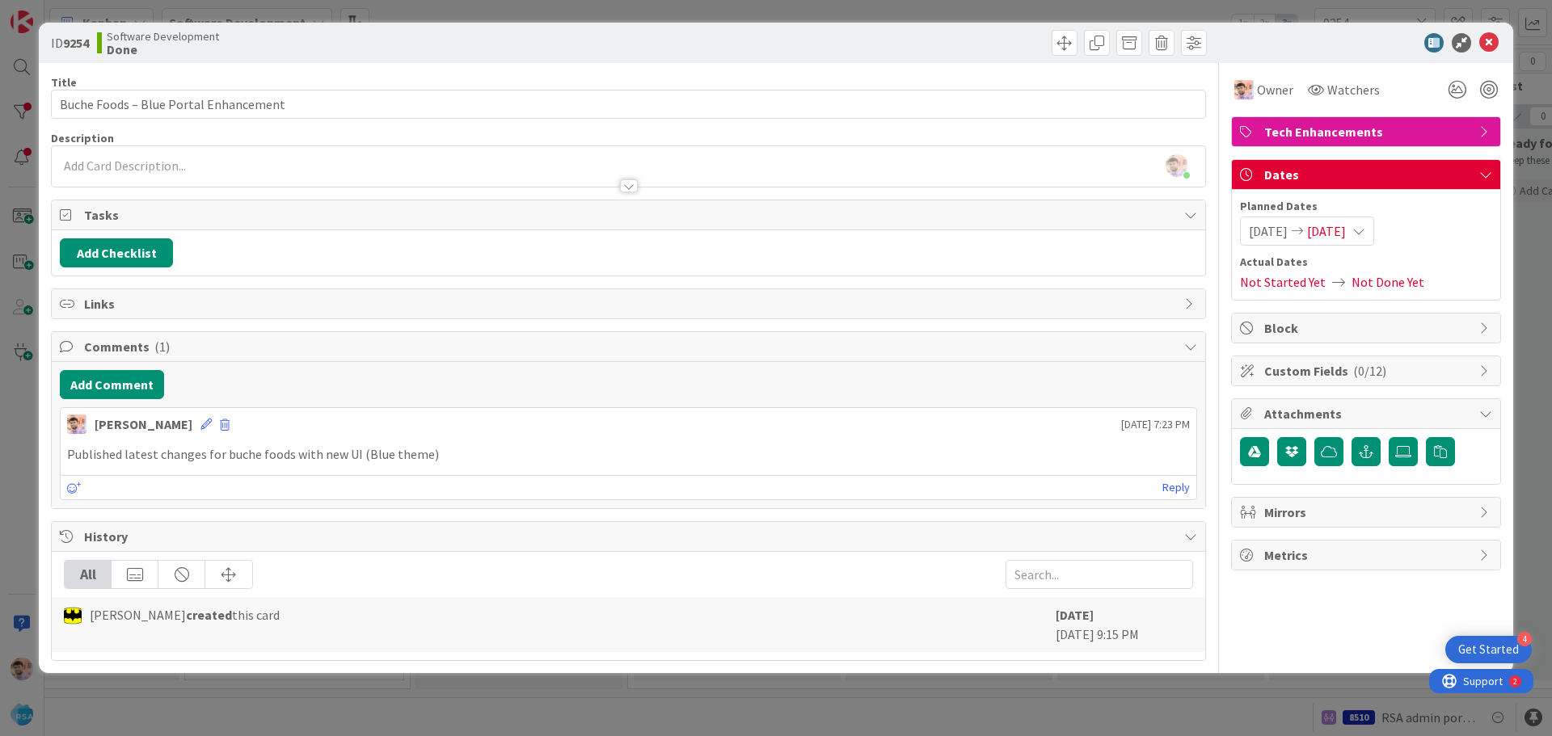
type input "Buche Foods – Blue Portal Enhancement"
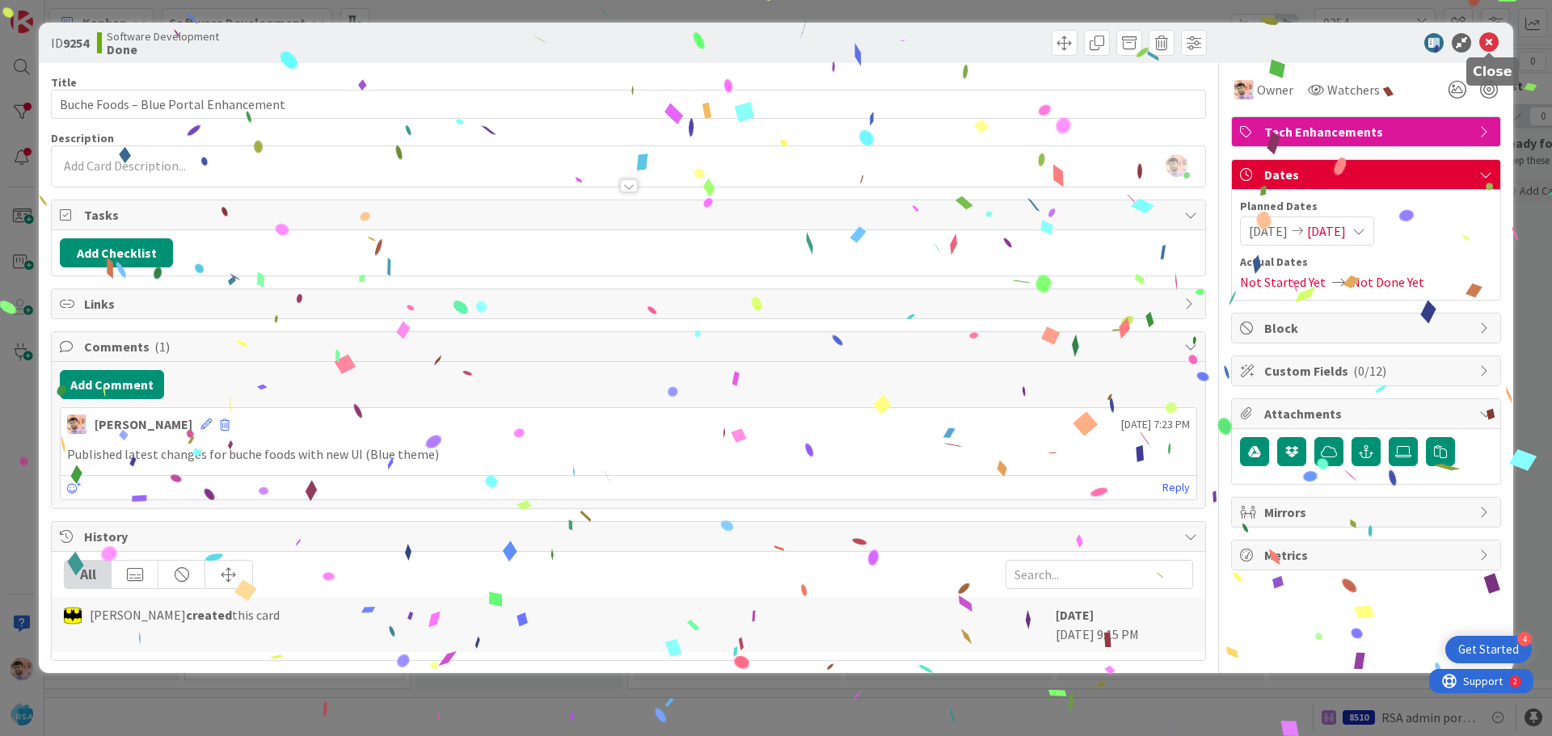
click at [1492, 44] on icon at bounding box center [1488, 42] width 19 height 19
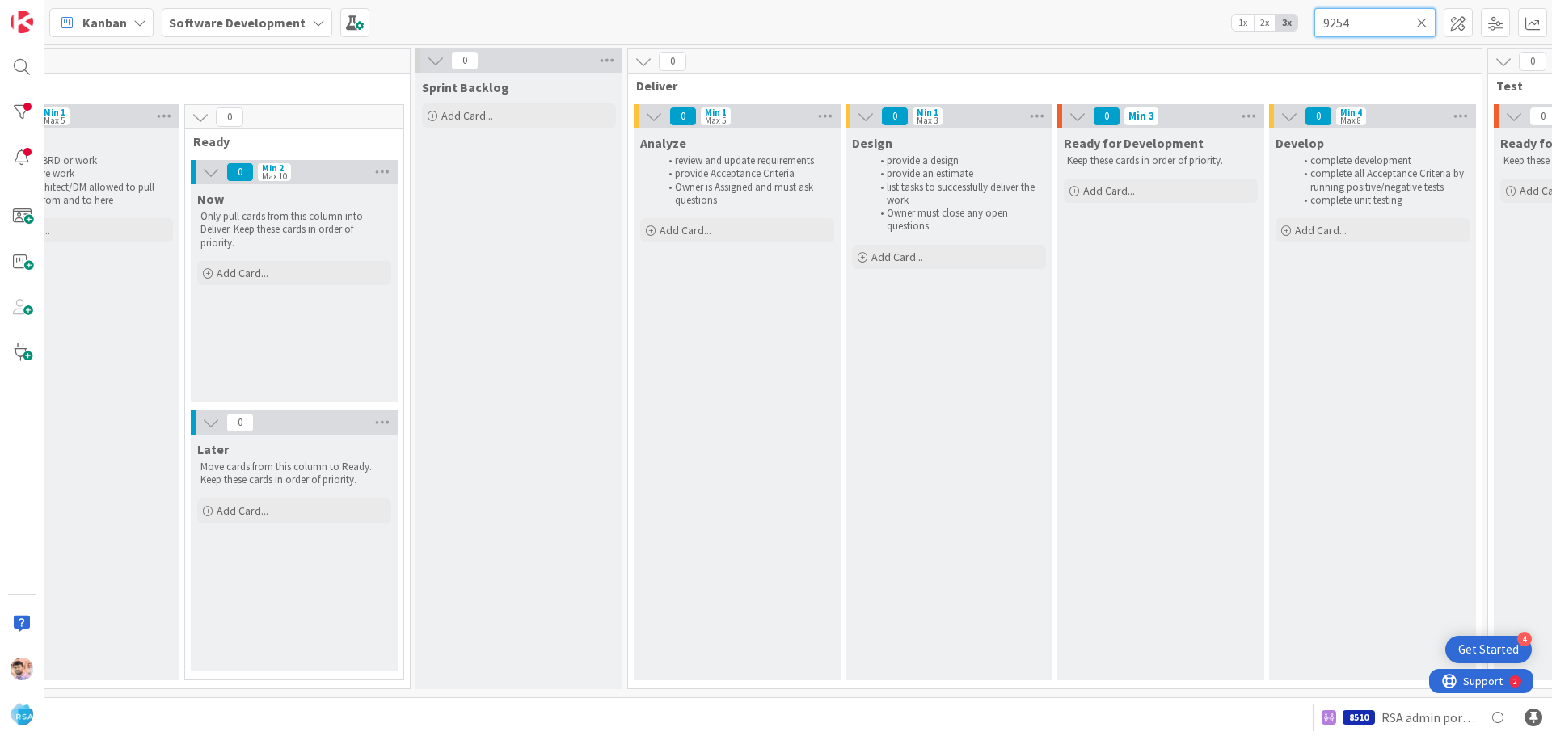
click at [1361, 27] on input "9254" at bounding box center [1375, 22] width 121 height 29
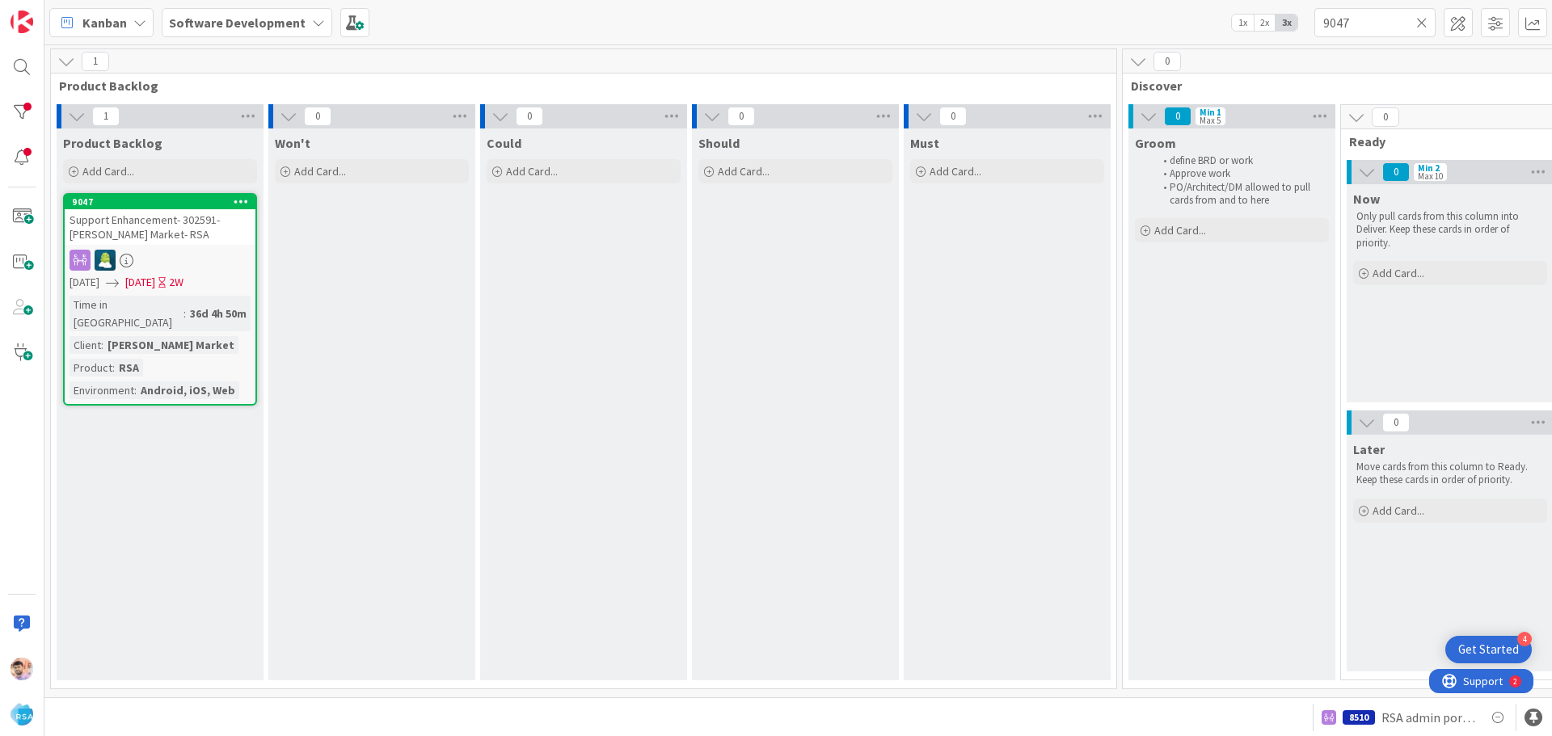
click at [186, 258] on div at bounding box center [160, 260] width 191 height 21
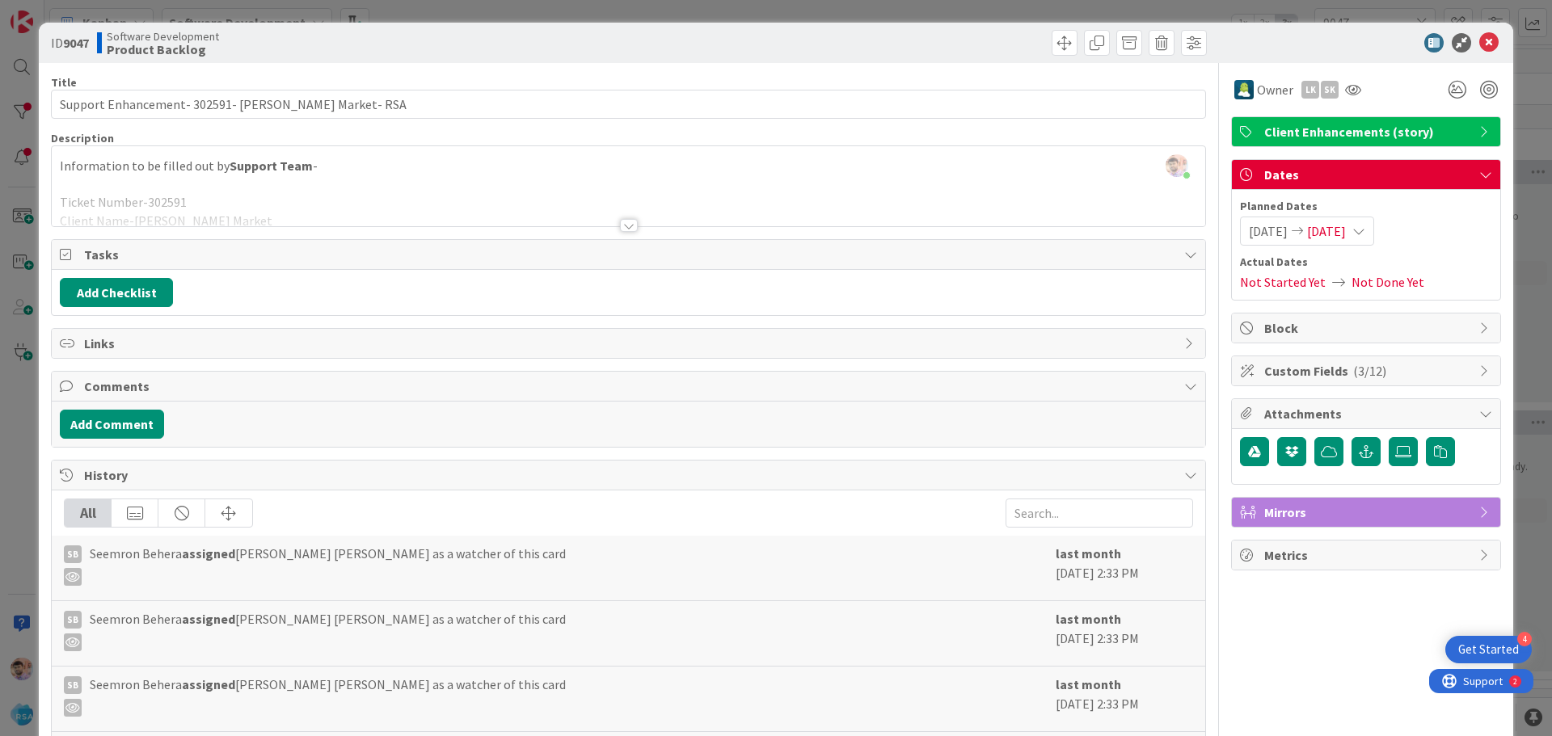
click at [617, 232] on div "Title 49 / 128 Support Enhancement- 302591- Almich's Market- RSA Description Ra…" at bounding box center [628, 481] width 1155 height 836
click at [625, 225] on div at bounding box center [629, 225] width 18 height 13
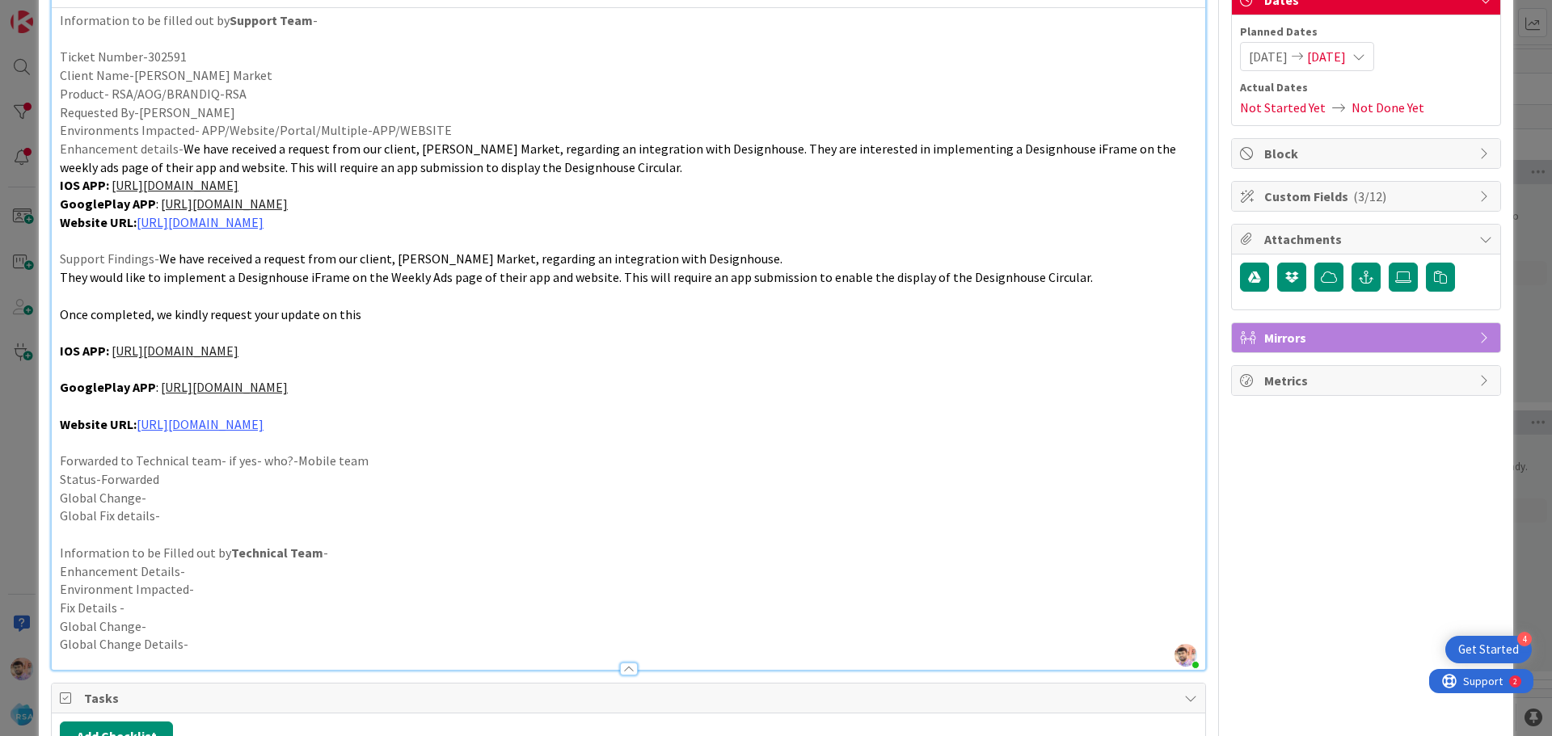
scroll to position [175, 0]
click at [635, 365] on p at bounding box center [628, 369] width 1137 height 19
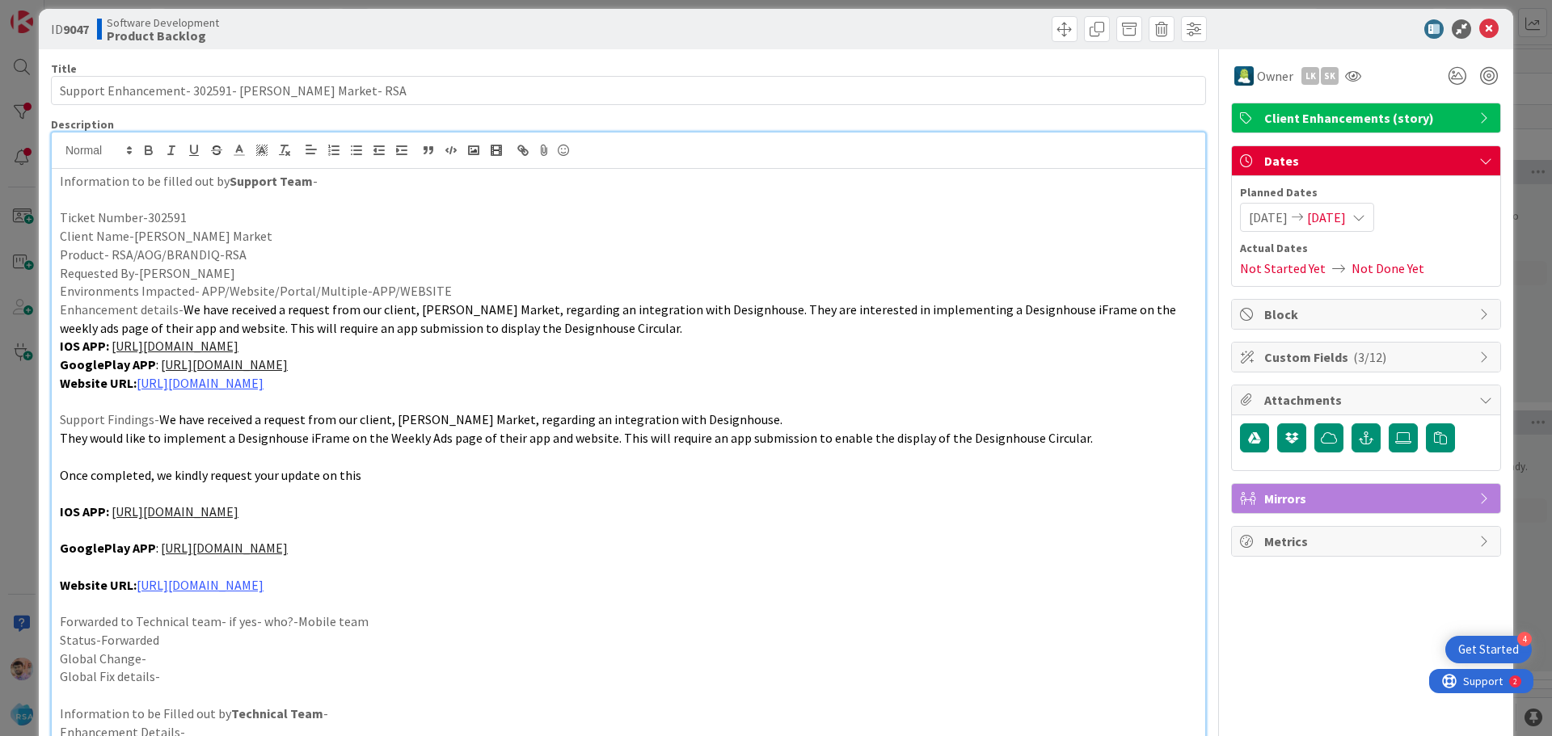
scroll to position [13, 0]
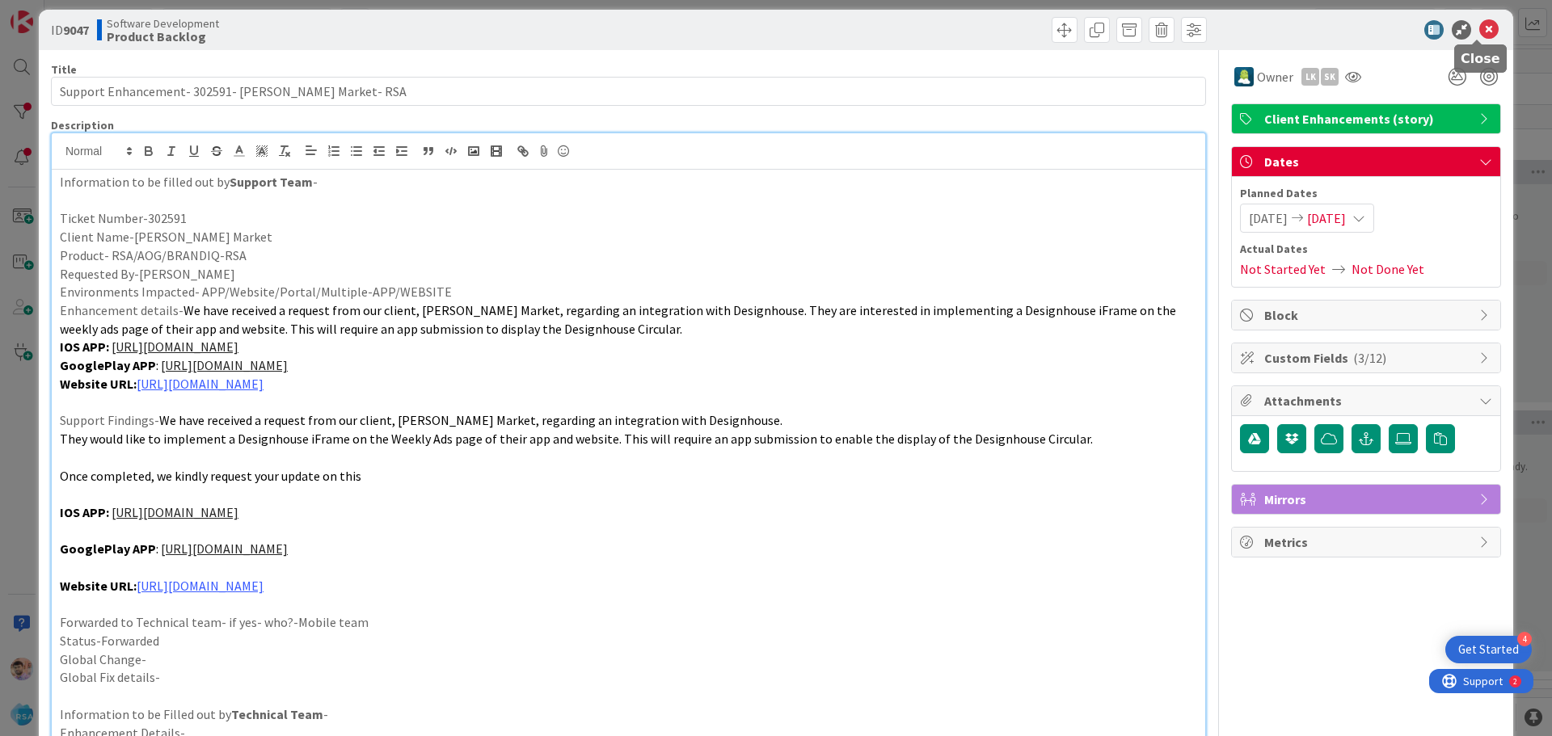
click at [1479, 28] on icon at bounding box center [1488, 29] width 19 height 19
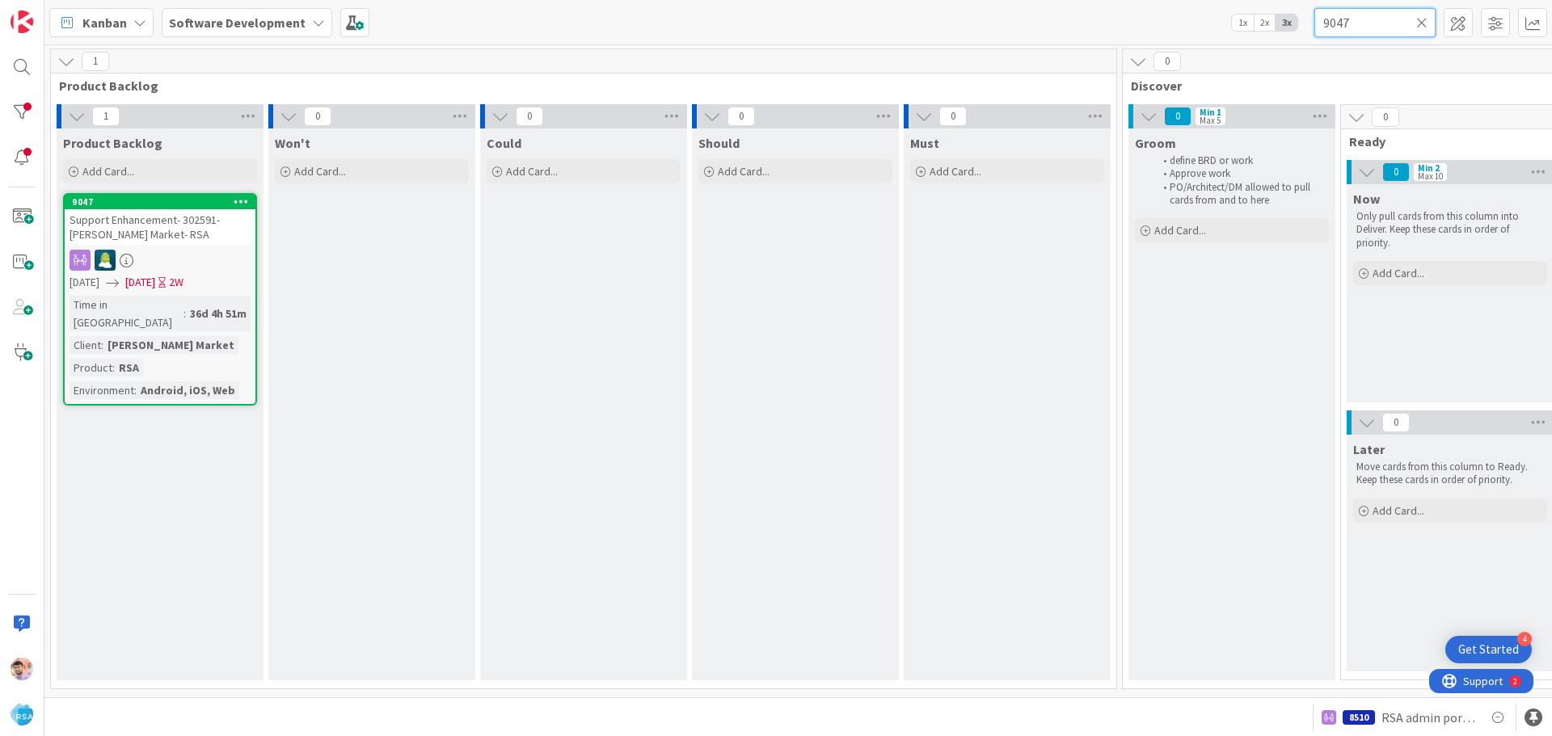
click at [1361, 29] on input "9047" at bounding box center [1375, 22] width 121 height 29
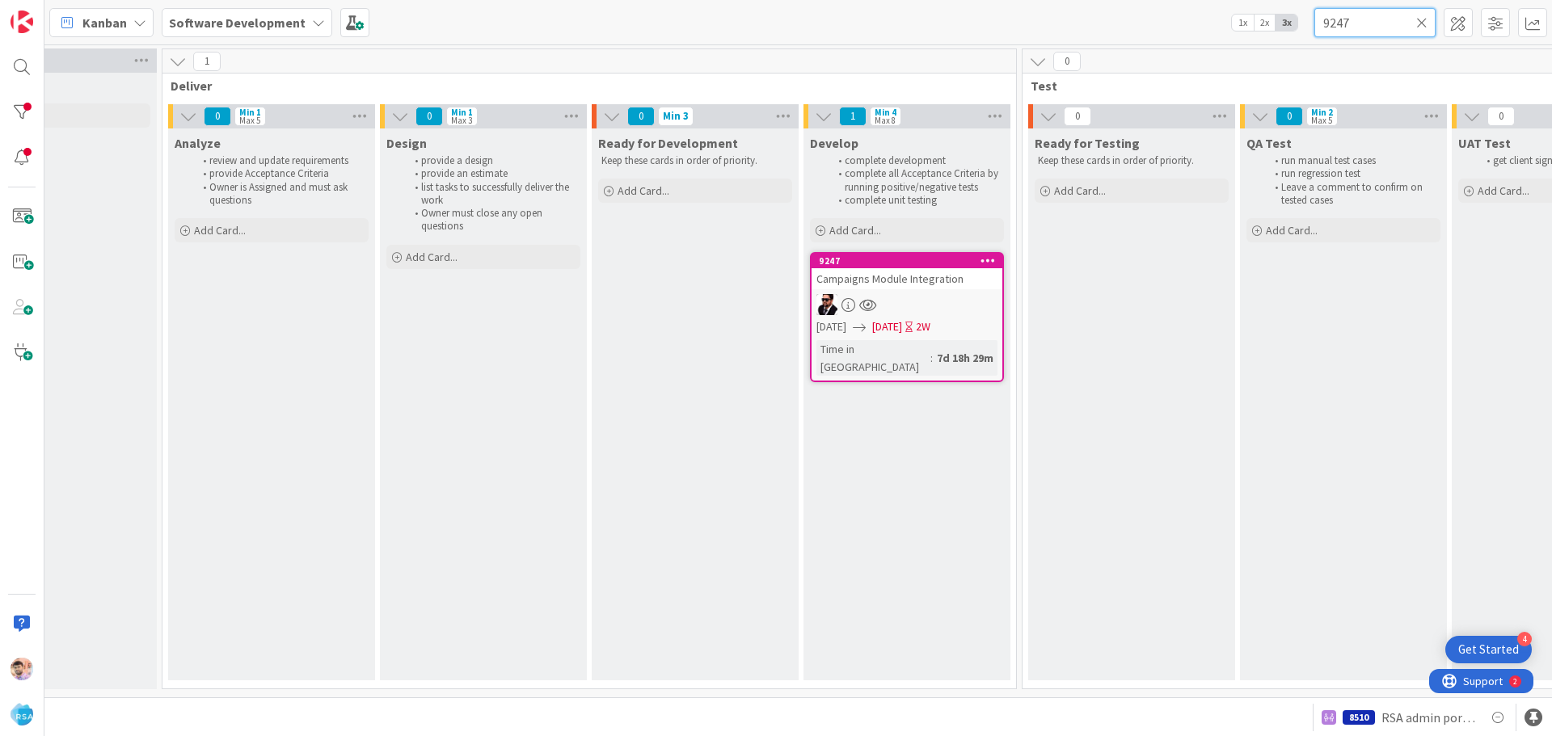
scroll to position [5, 1455]
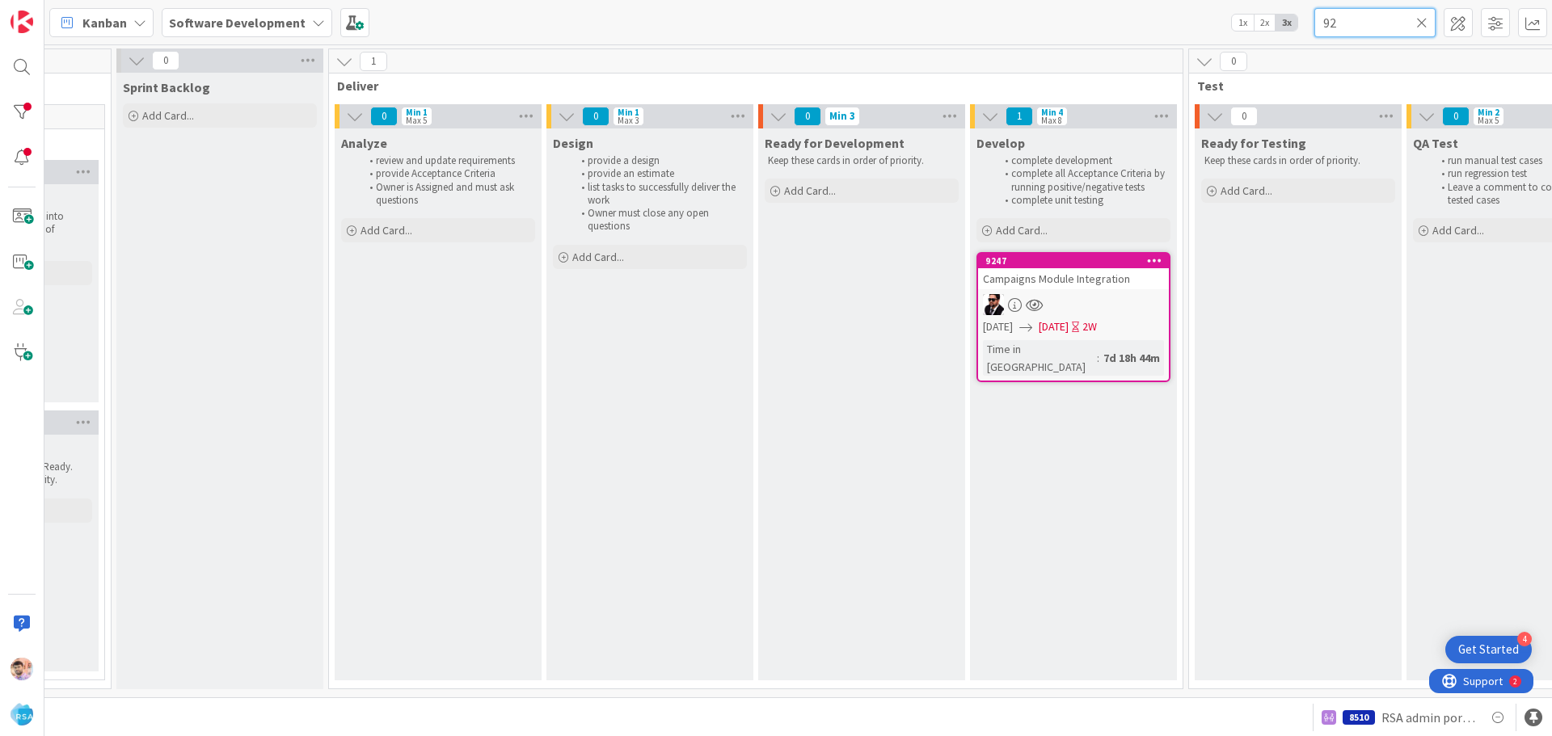
type input "9"
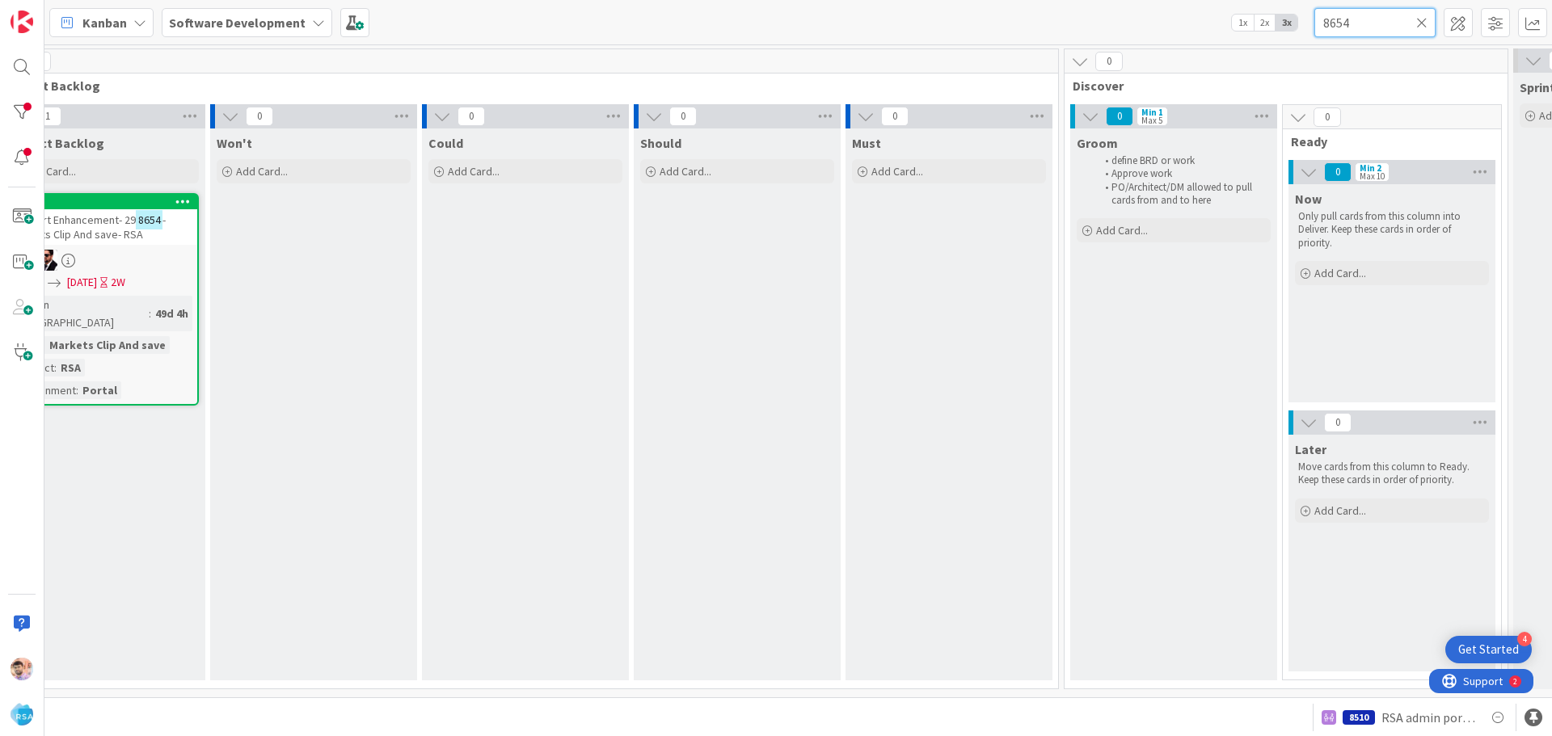
scroll to position [5, 0]
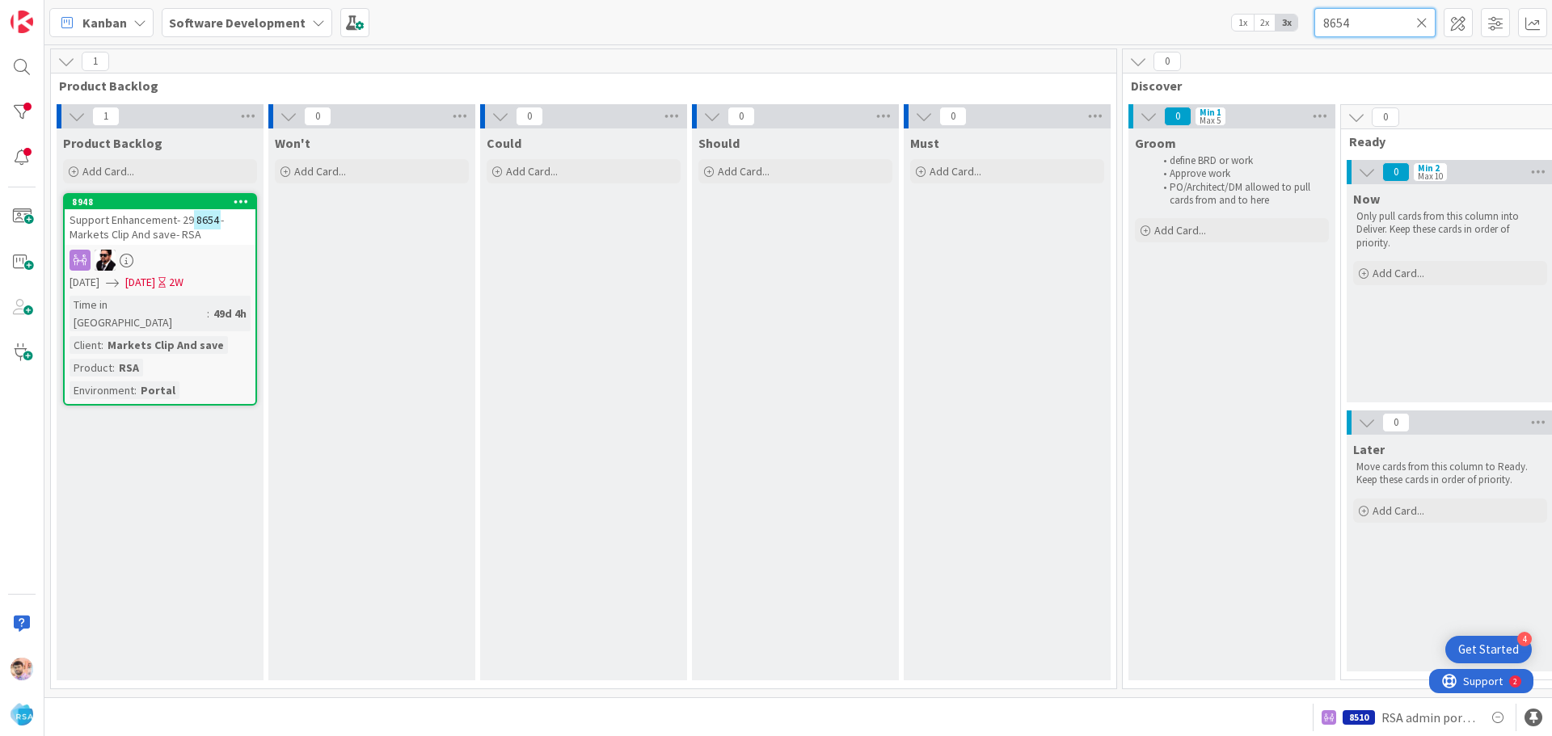
type input "8654"
click at [1280, 258] on div "Groom define BRD or work Approve work PO/Architect/DM allowed to pull cards fro…" at bounding box center [1232, 405] width 207 height 552
click at [1135, 251] on div "Groom define BRD or work Approve work PO/Architect/DM allowed to pull cards fro…" at bounding box center [1232, 405] width 207 height 552
click at [217, 311] on div "Time in Column : 49d 4h Client : Markets Clip And save Product : RSA Environmen…" at bounding box center [160, 347] width 181 height 103
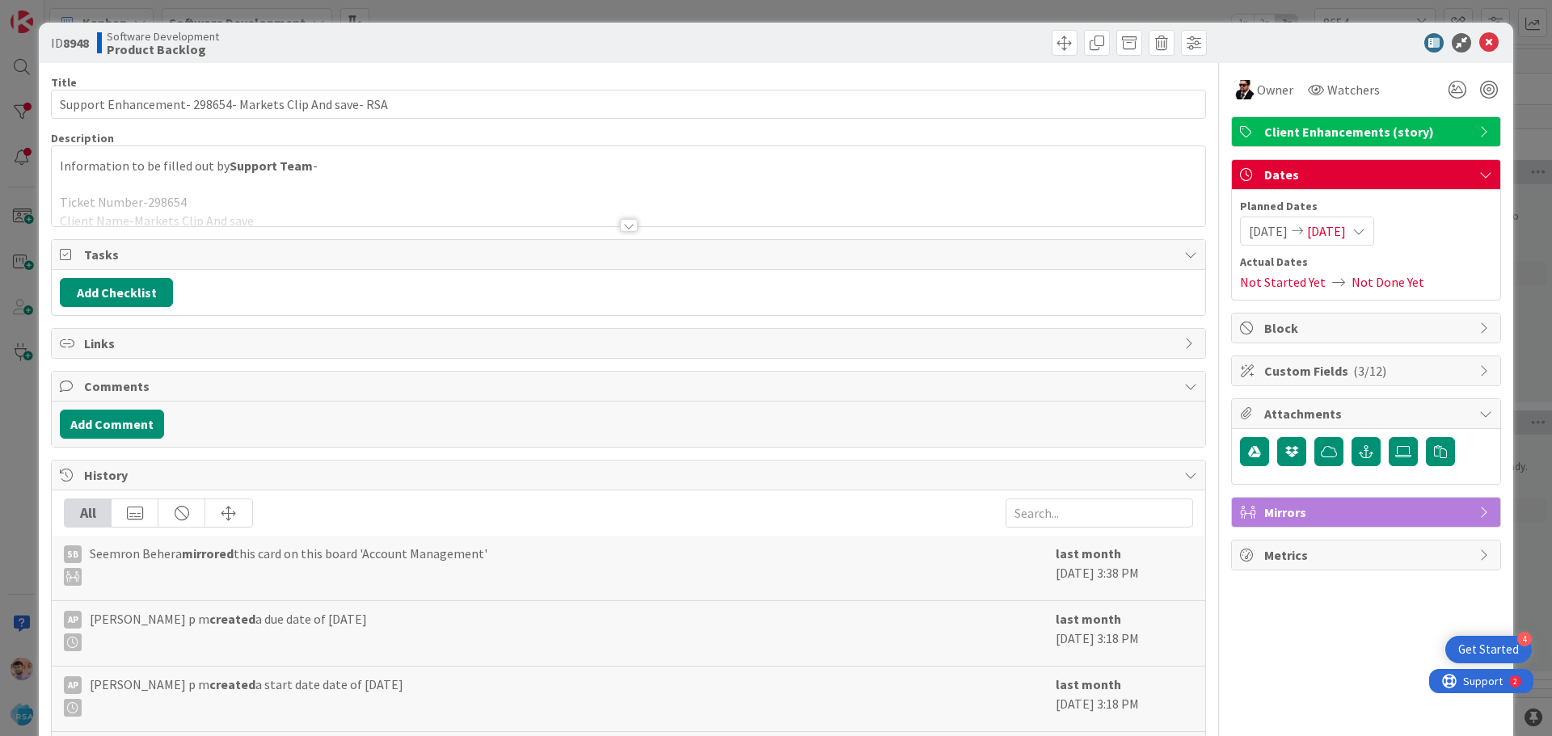
click at [622, 225] on div at bounding box center [629, 225] width 18 height 13
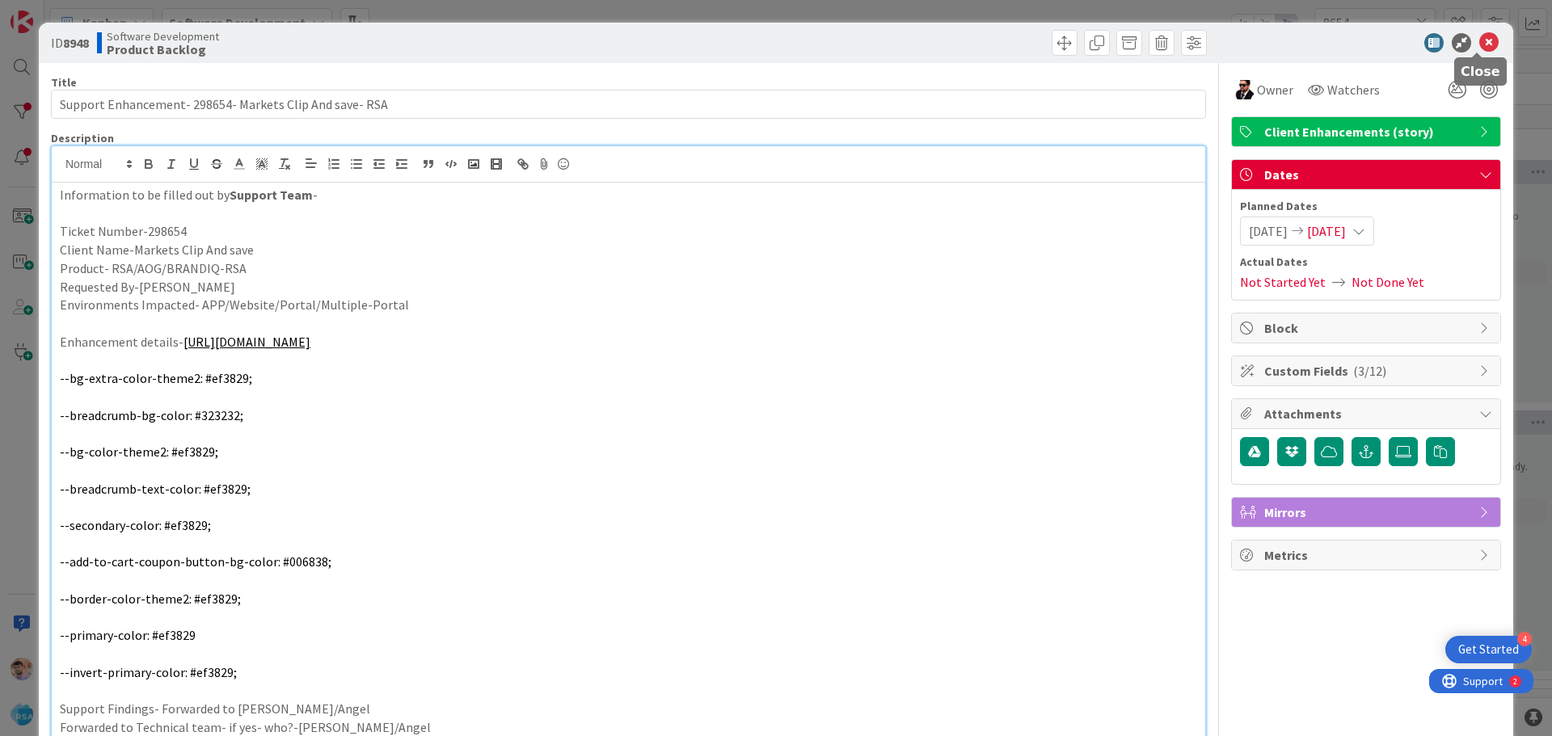
click at [1479, 47] on icon at bounding box center [1488, 42] width 19 height 19
